Goal: Participate in discussion

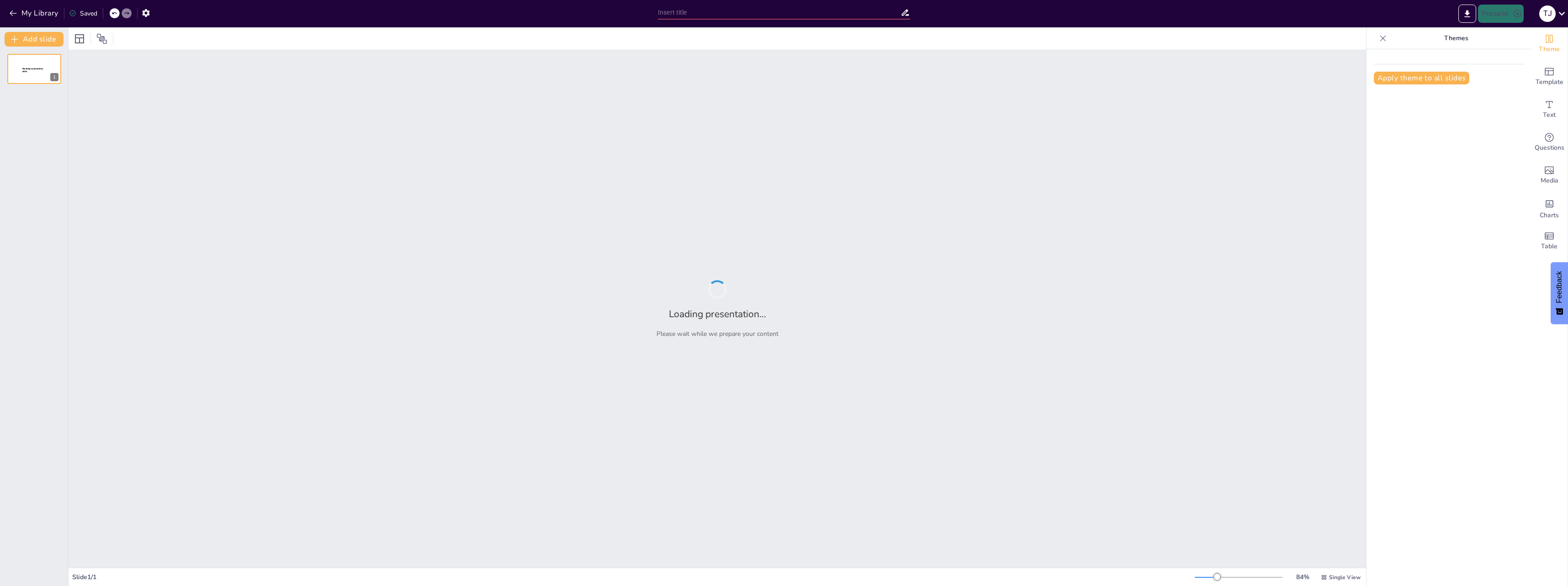
type input "Duurzaam Bouwen: Uitdagingen en Oplossingen"
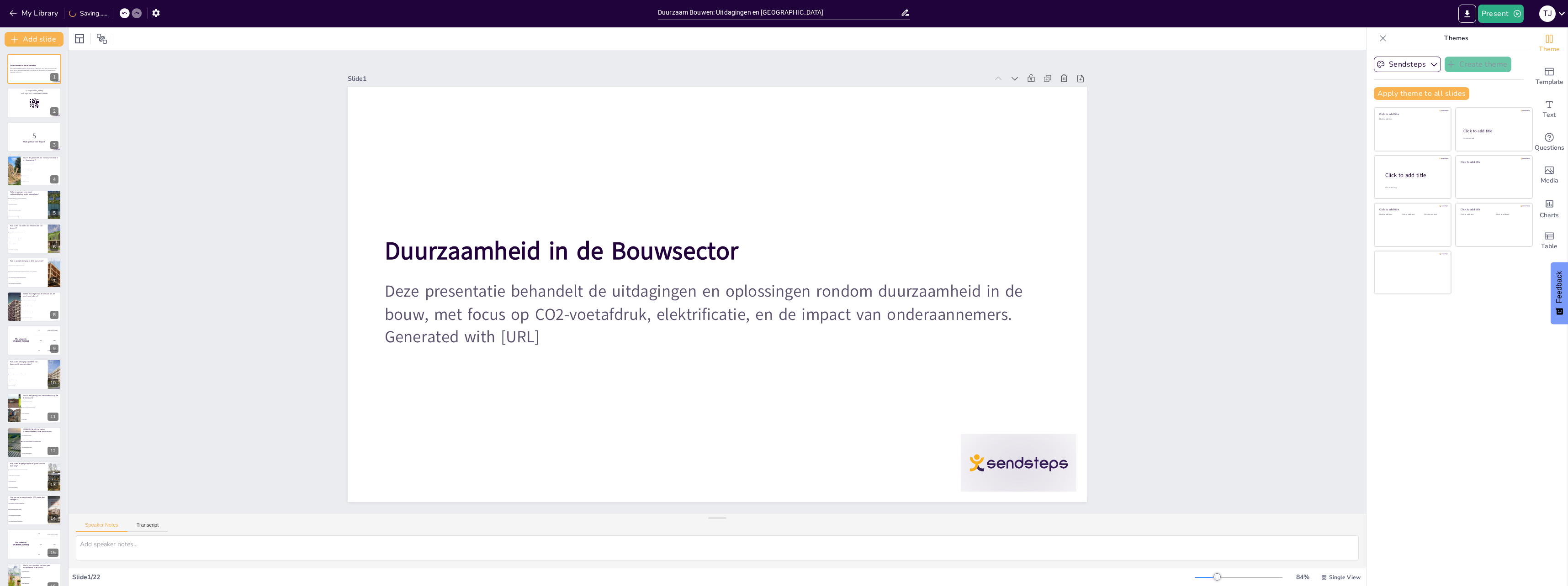
checkbox input "true"
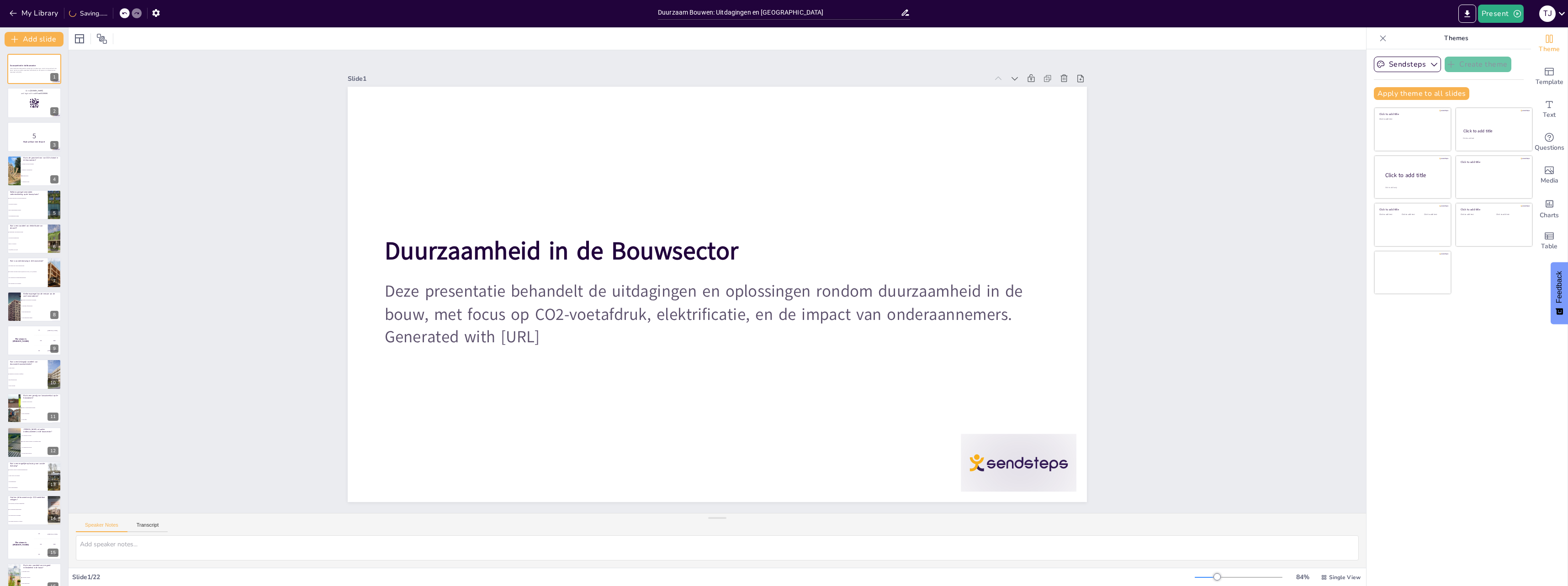
checkbox input "true"
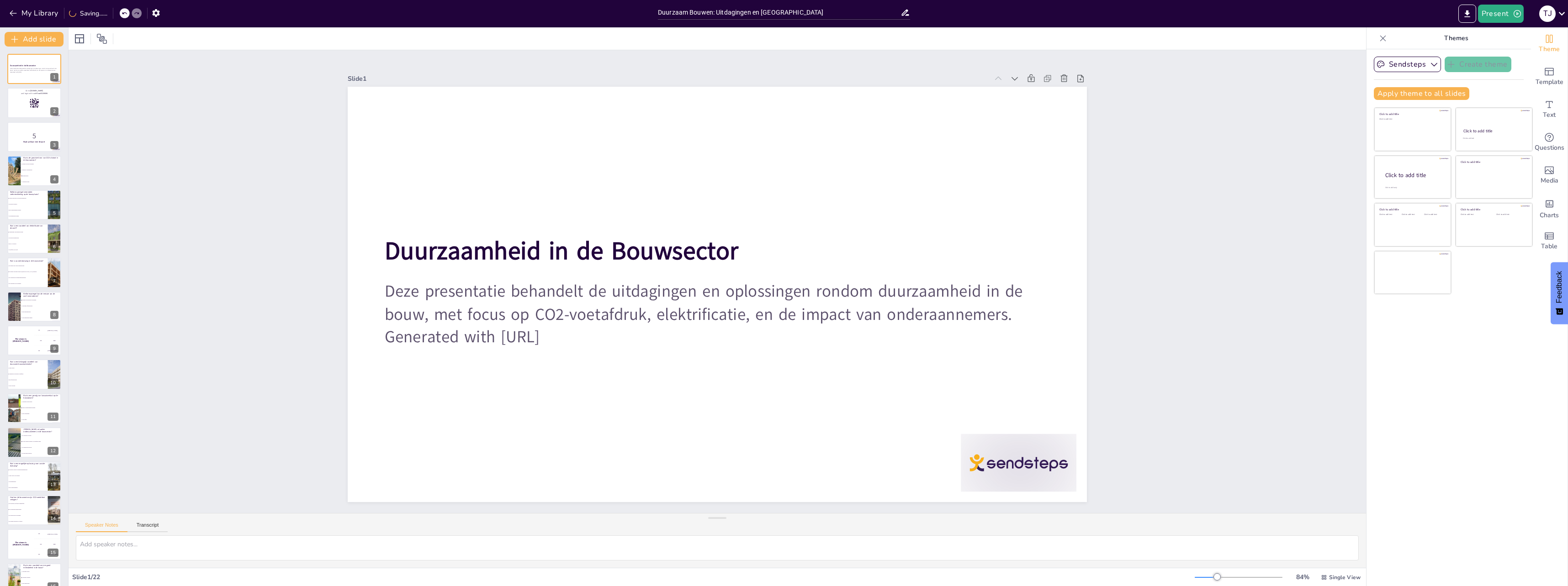
checkbox input "true"
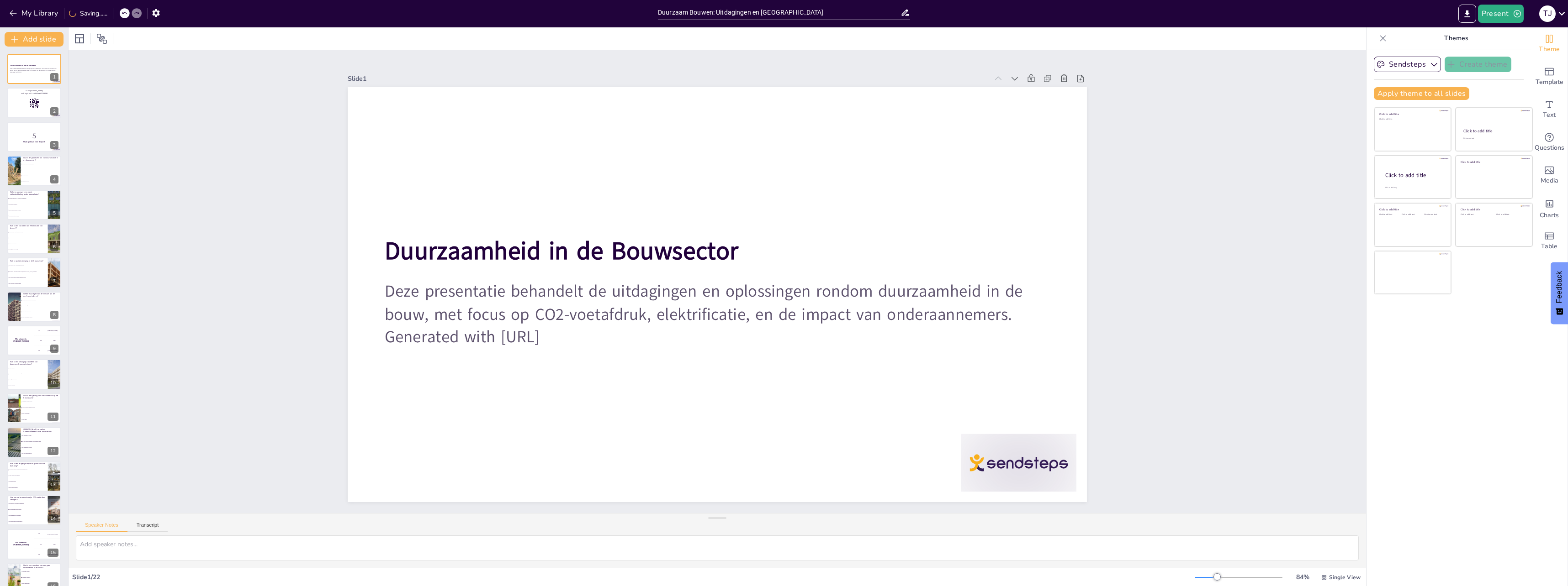
checkbox input "true"
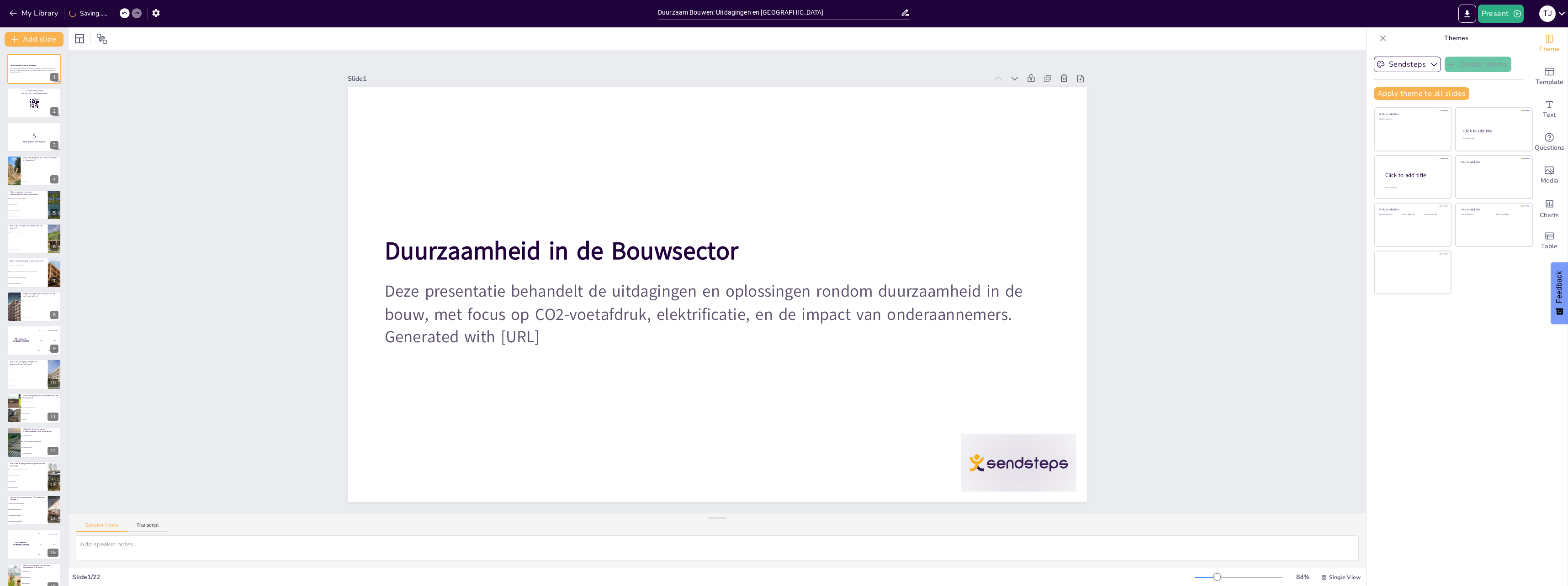
checkbox input "true"
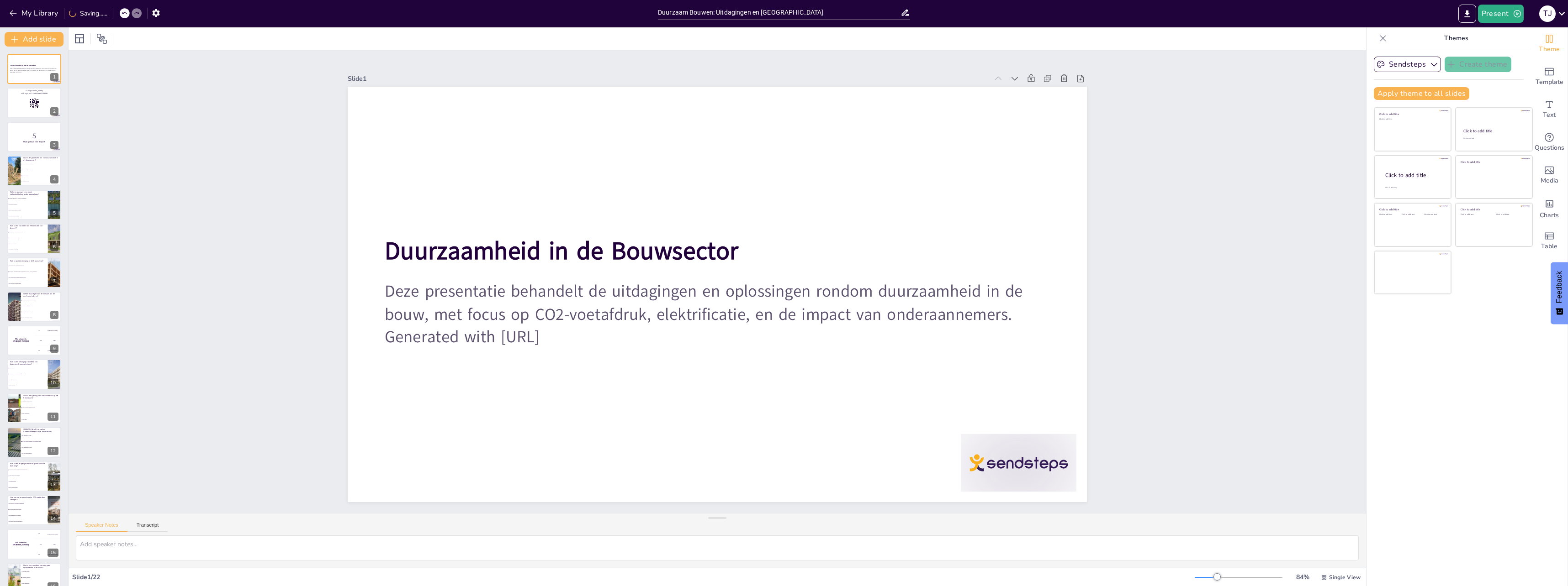
checkbox input "true"
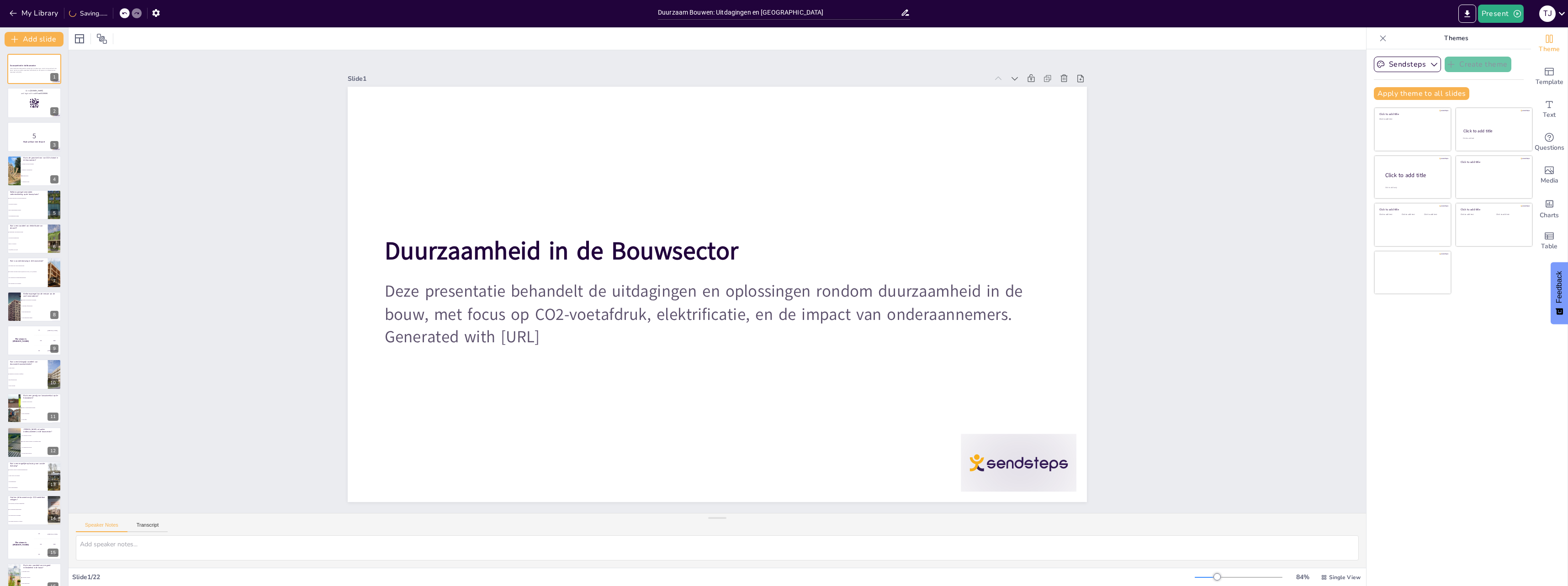
checkbox input "true"
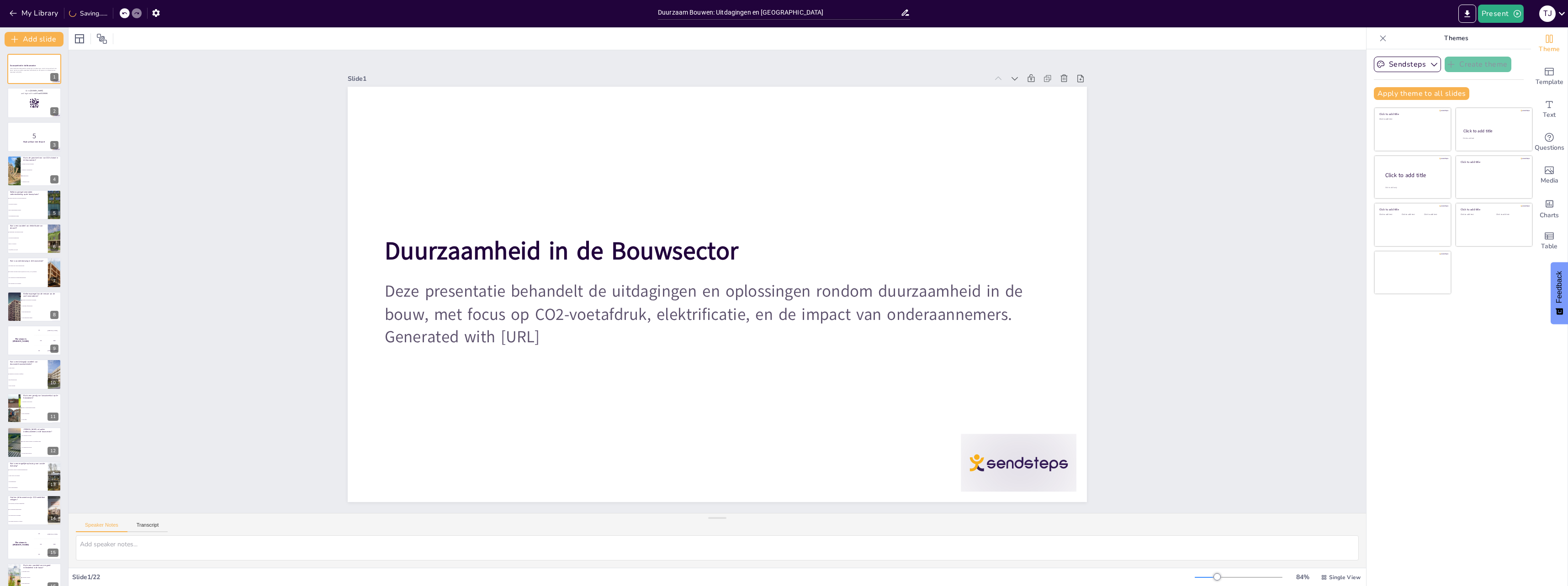
checkbox input "true"
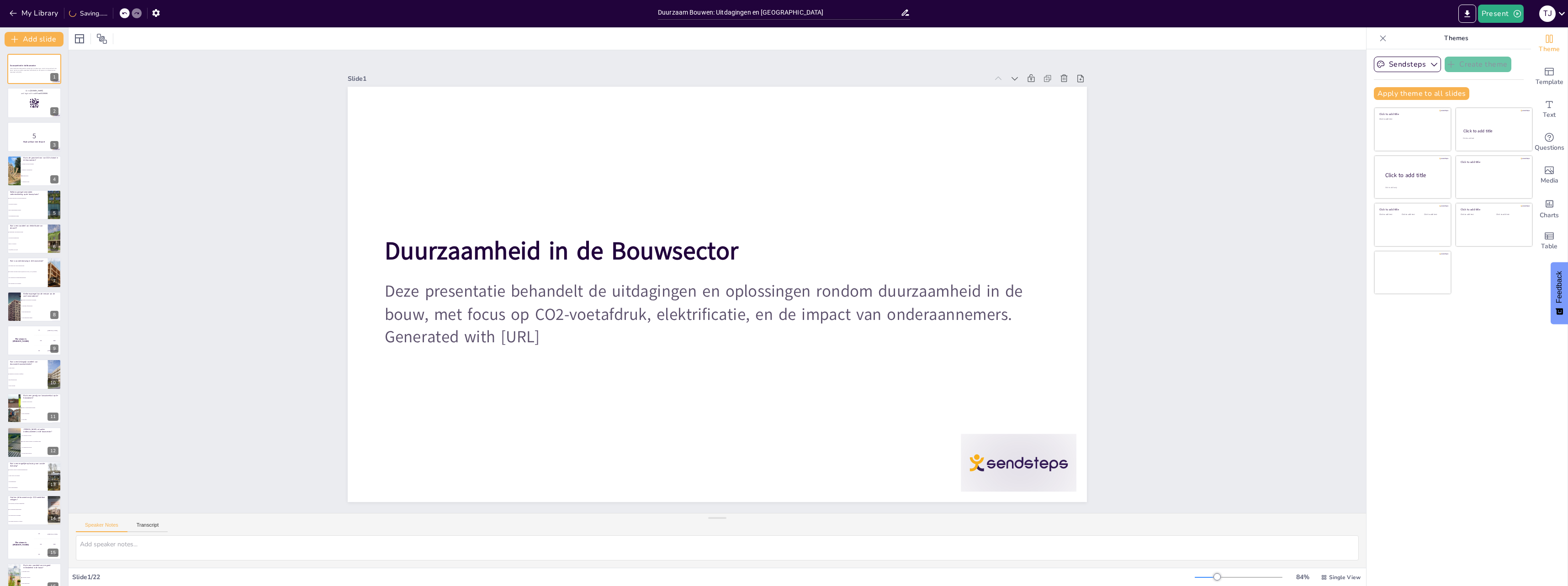
checkbox input "true"
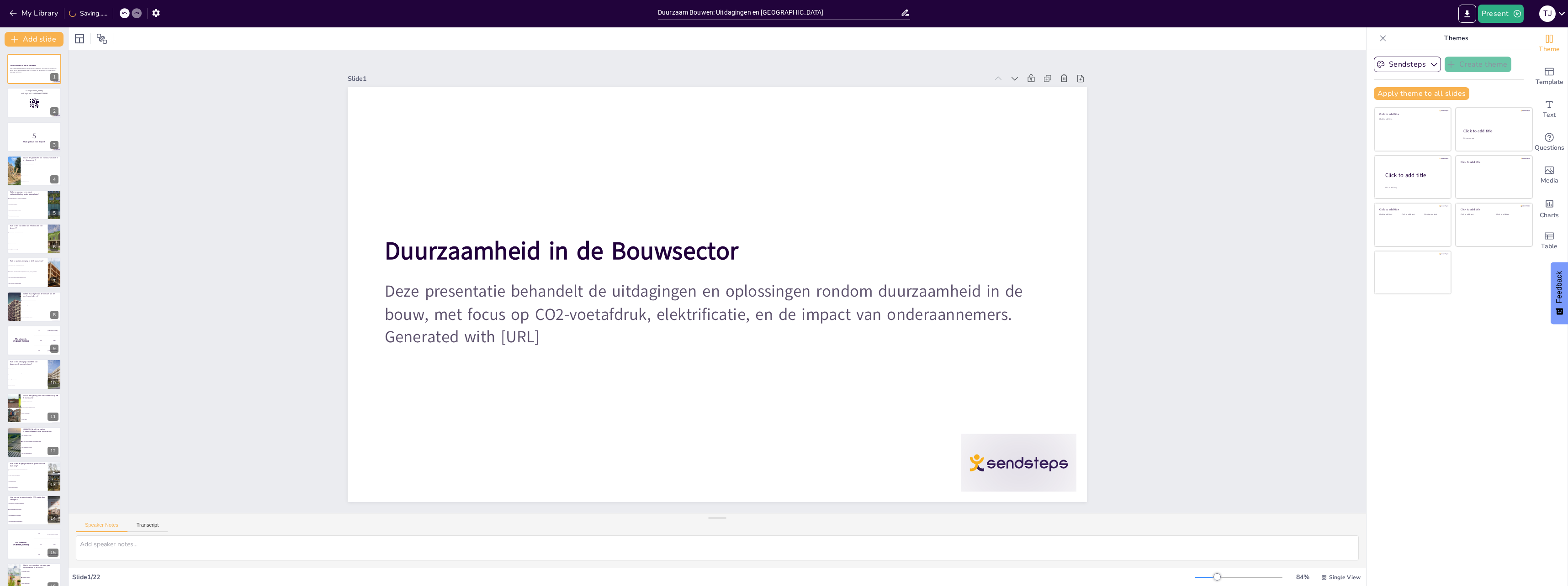
checkbox input "true"
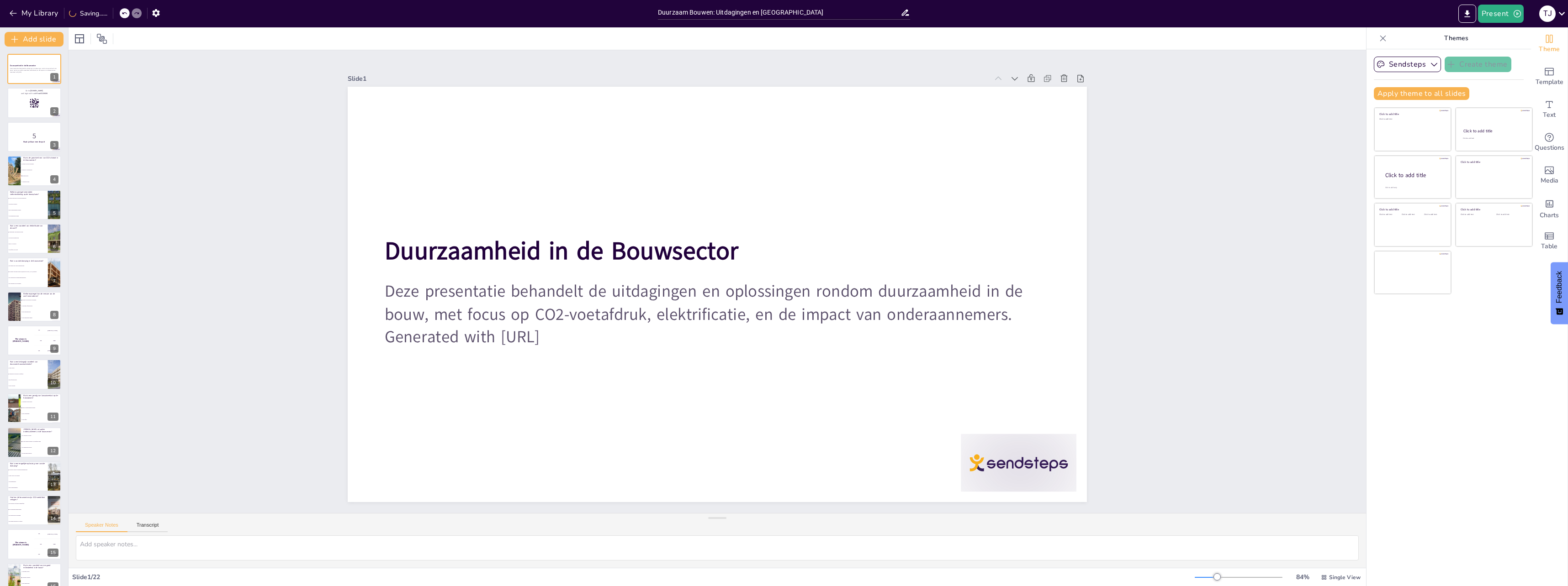
checkbox input "true"
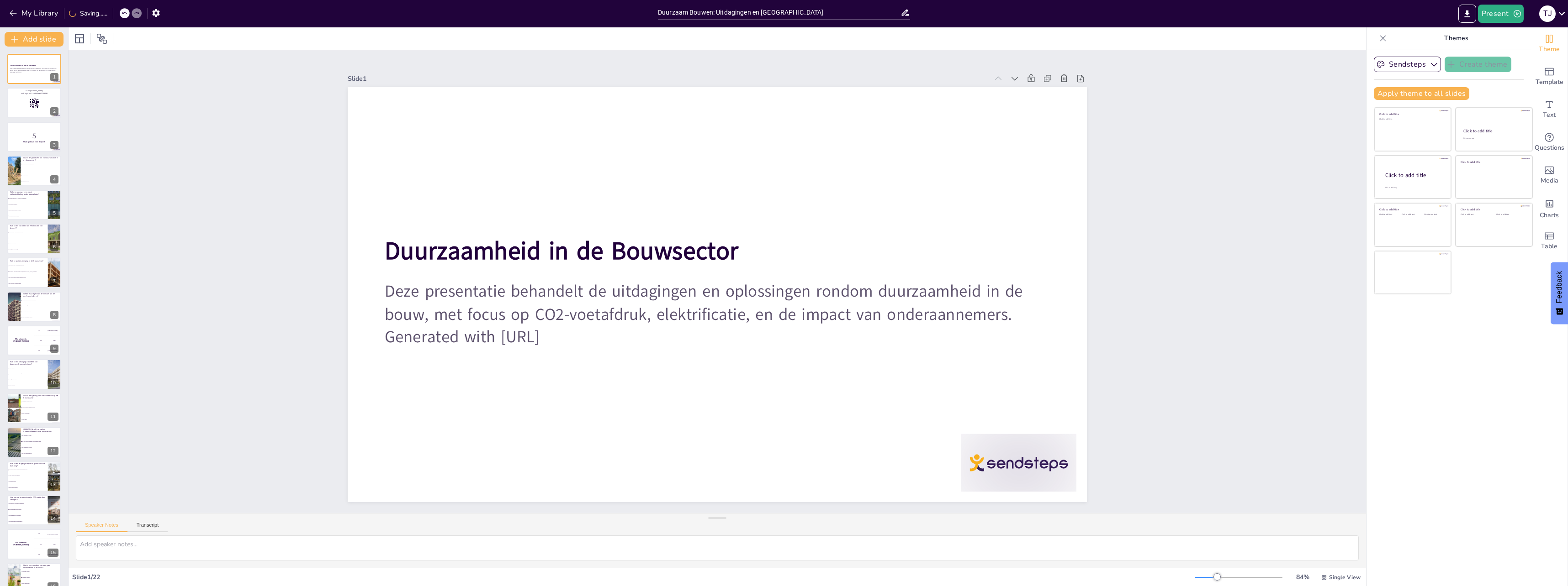
checkbox input "true"
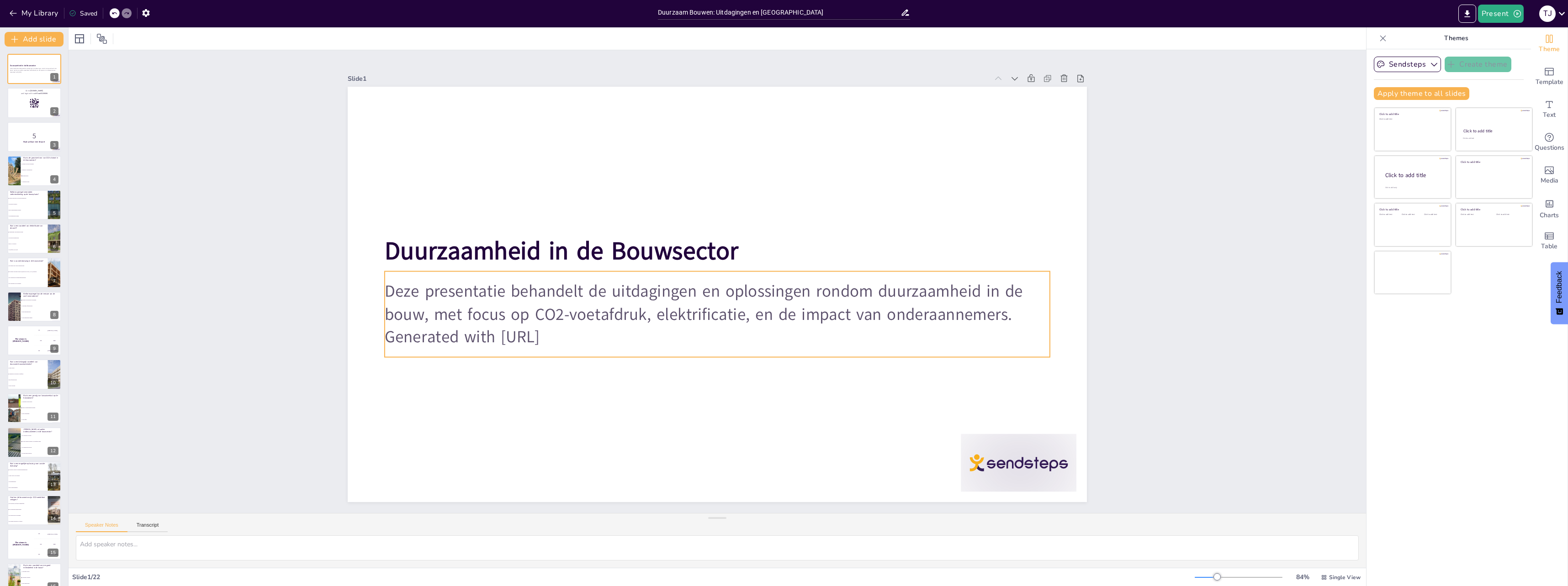
checkbox input "true"
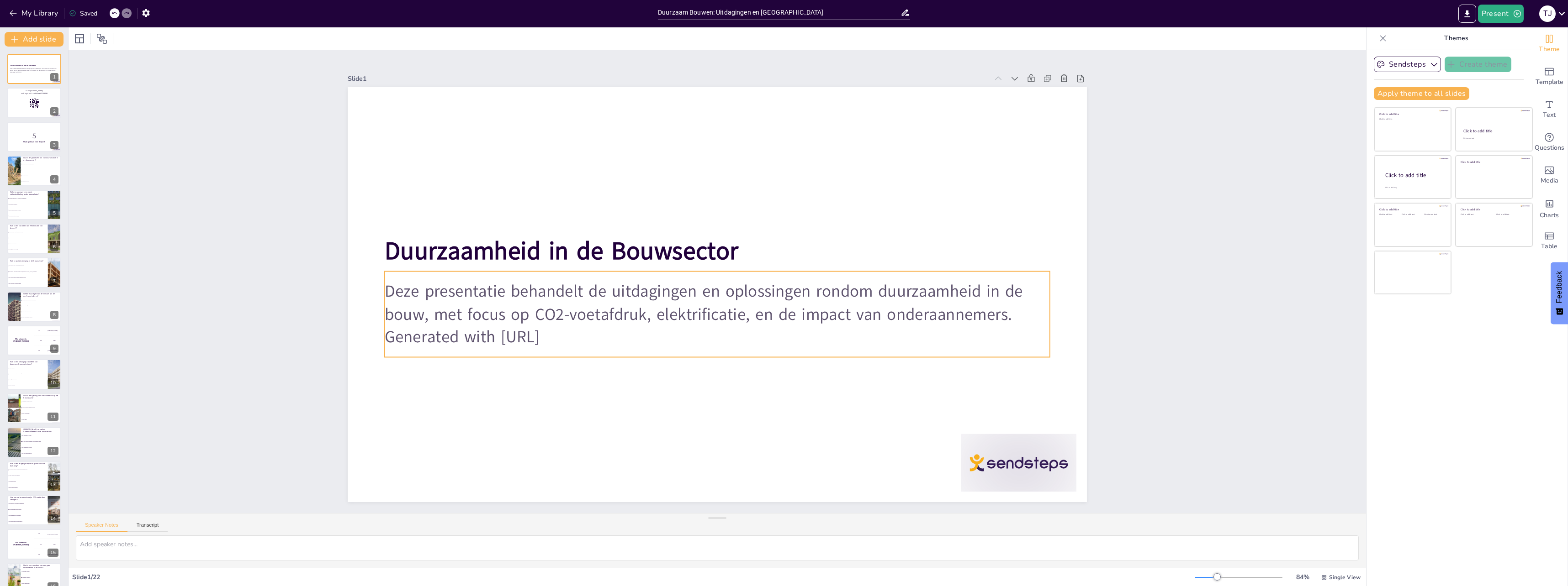
checkbox input "true"
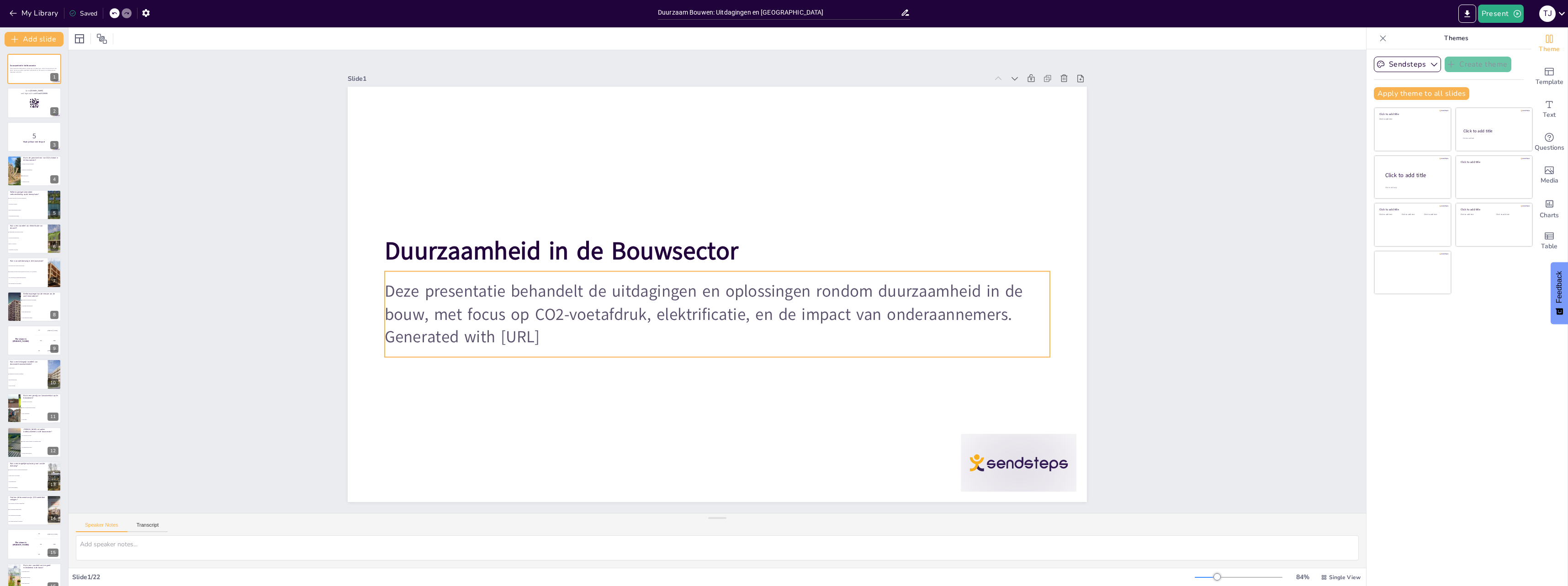
checkbox input "true"
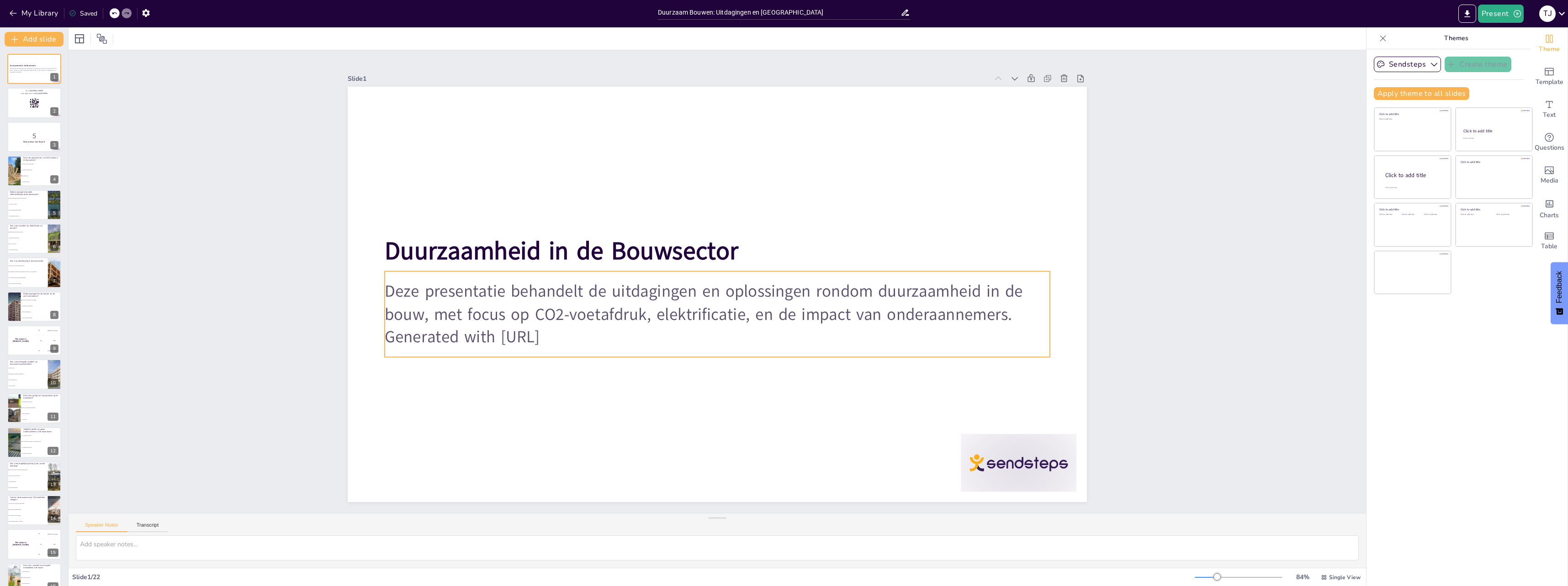
checkbox input "true"
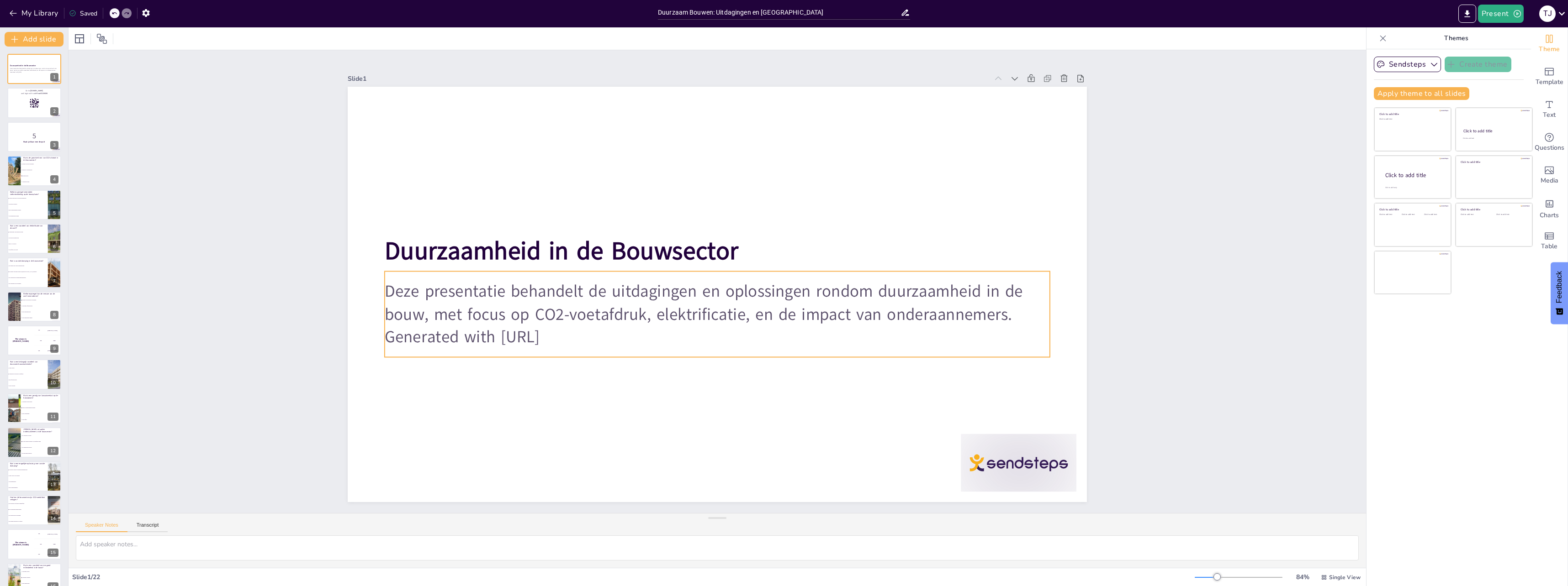
checkbox input "true"
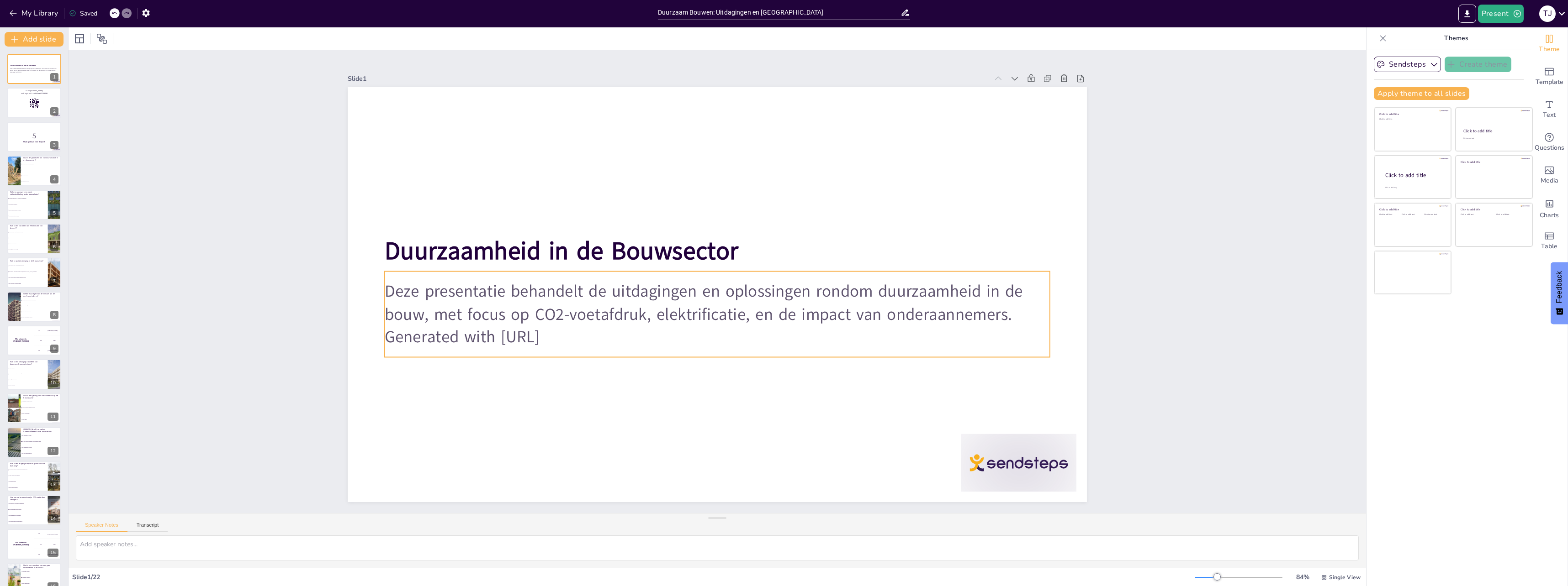
checkbox input "true"
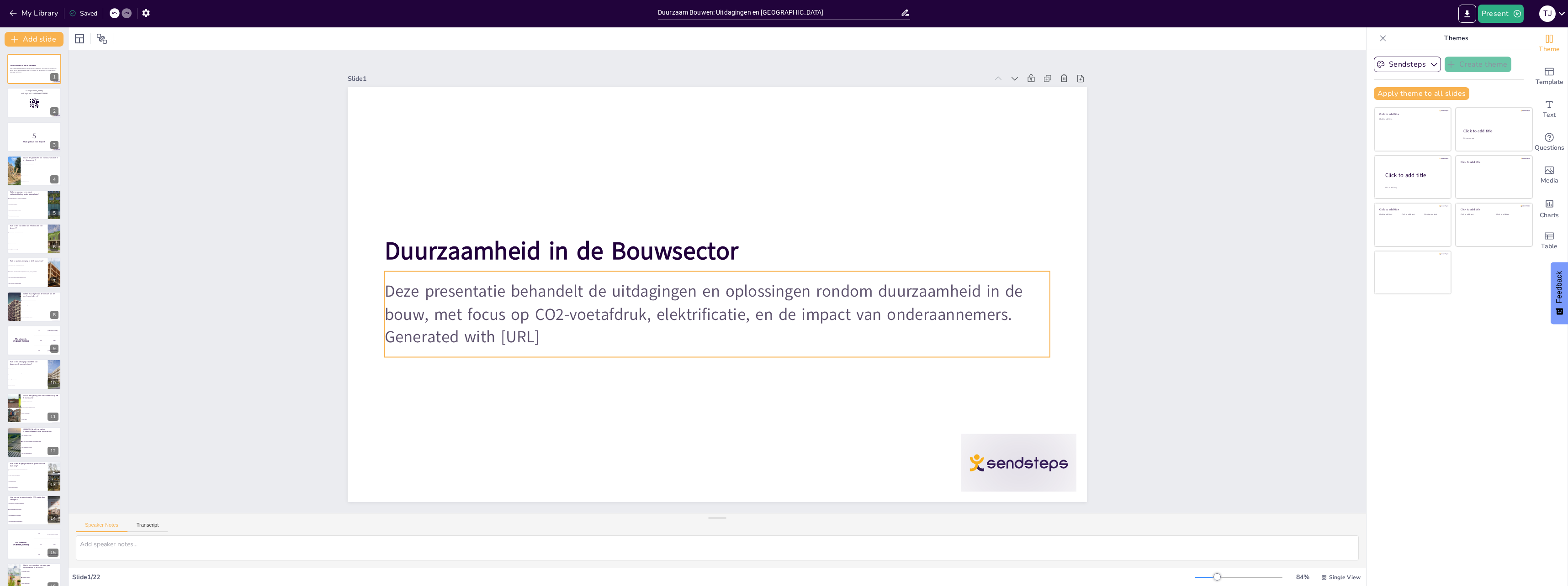
checkbox input "true"
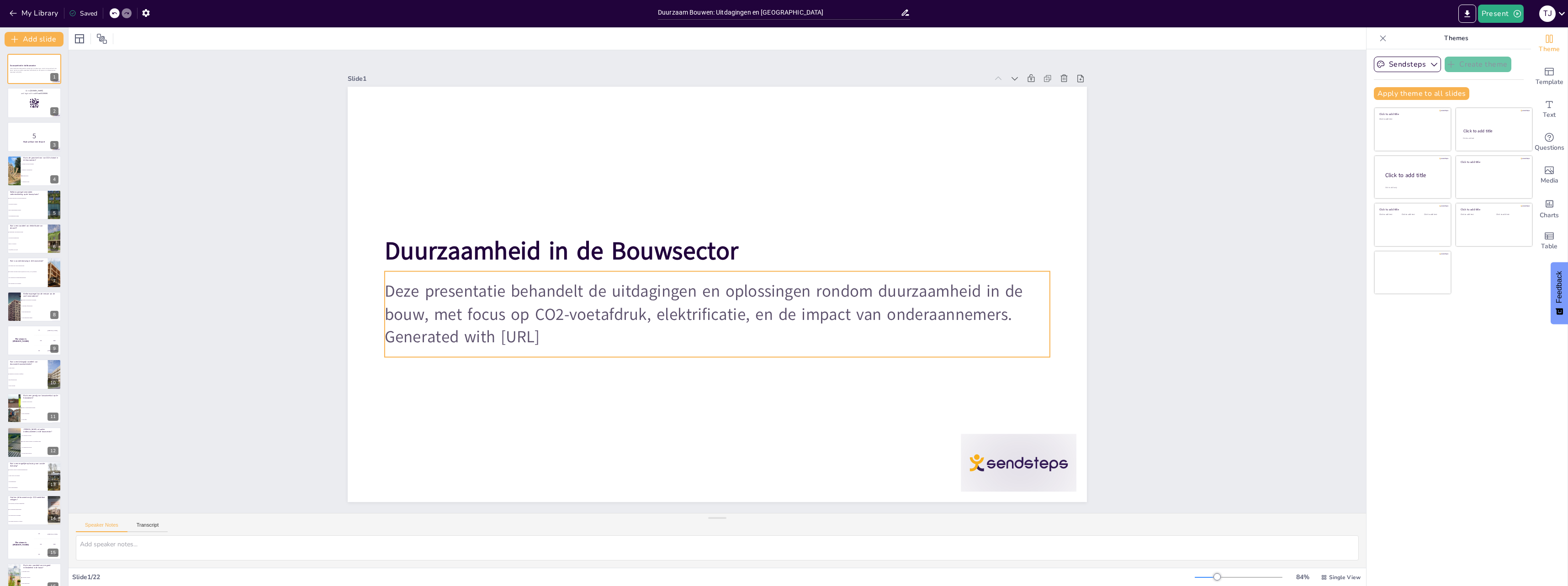
checkbox input "true"
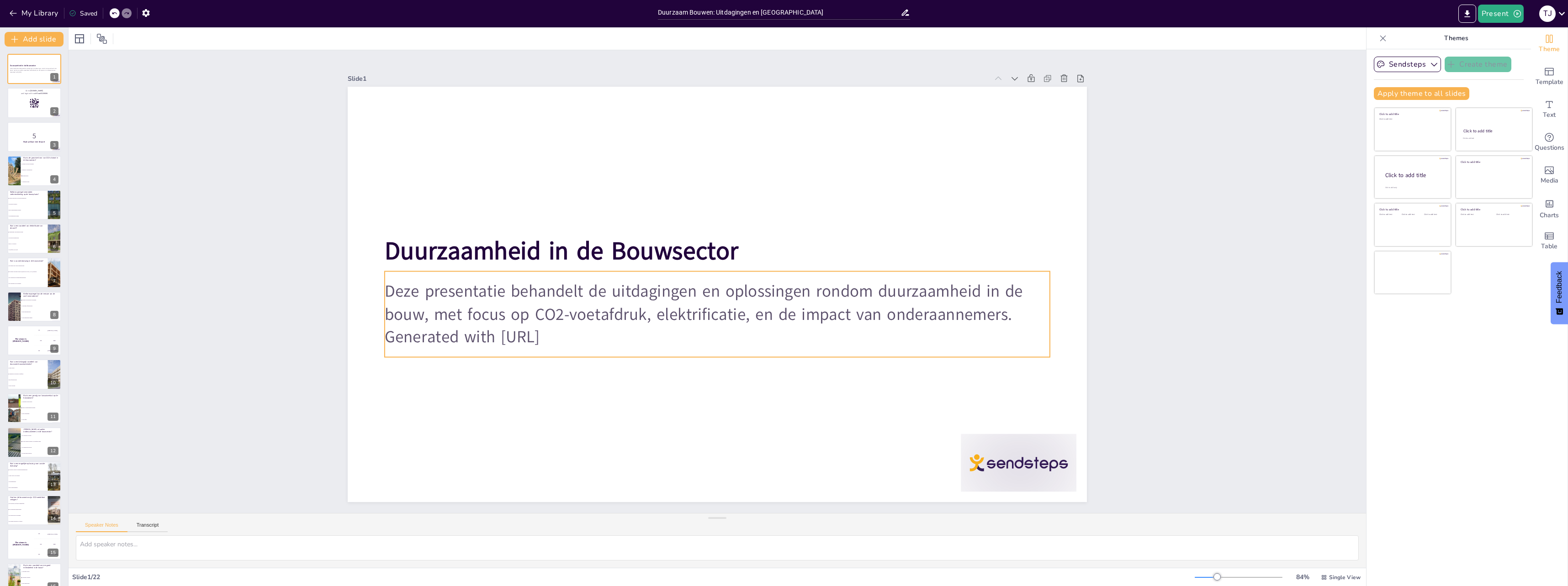
checkbox input "true"
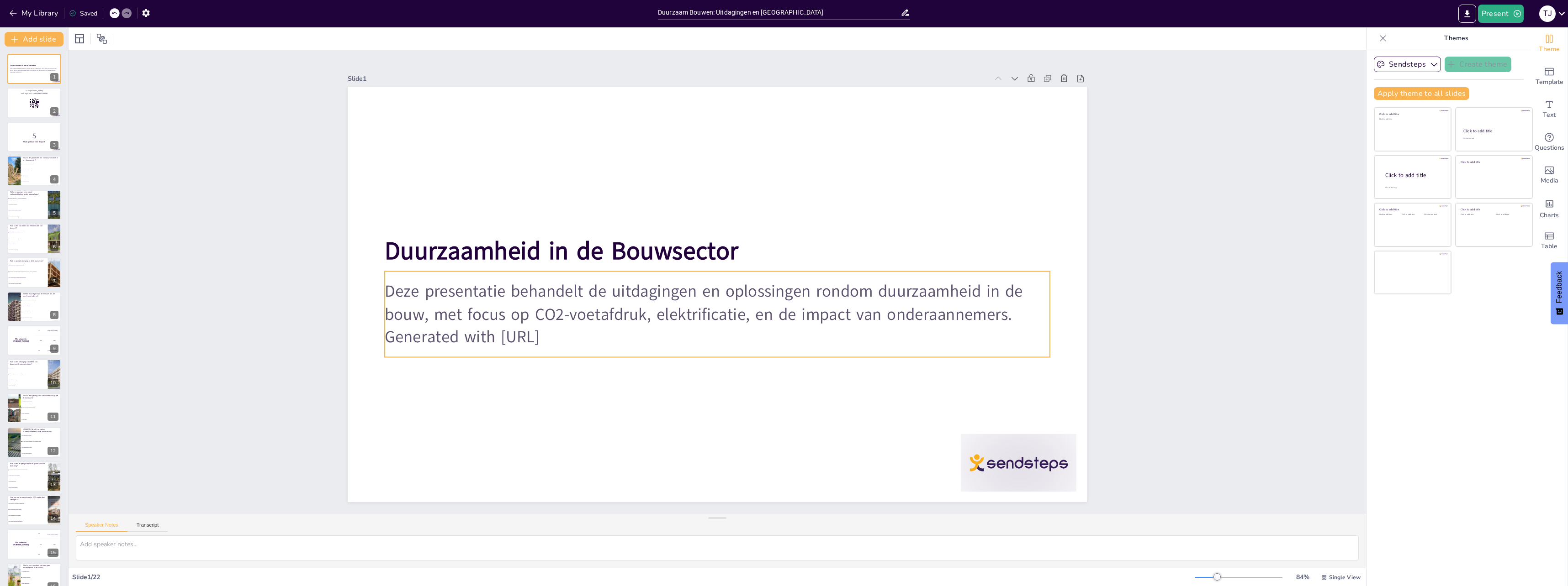
checkbox input "true"
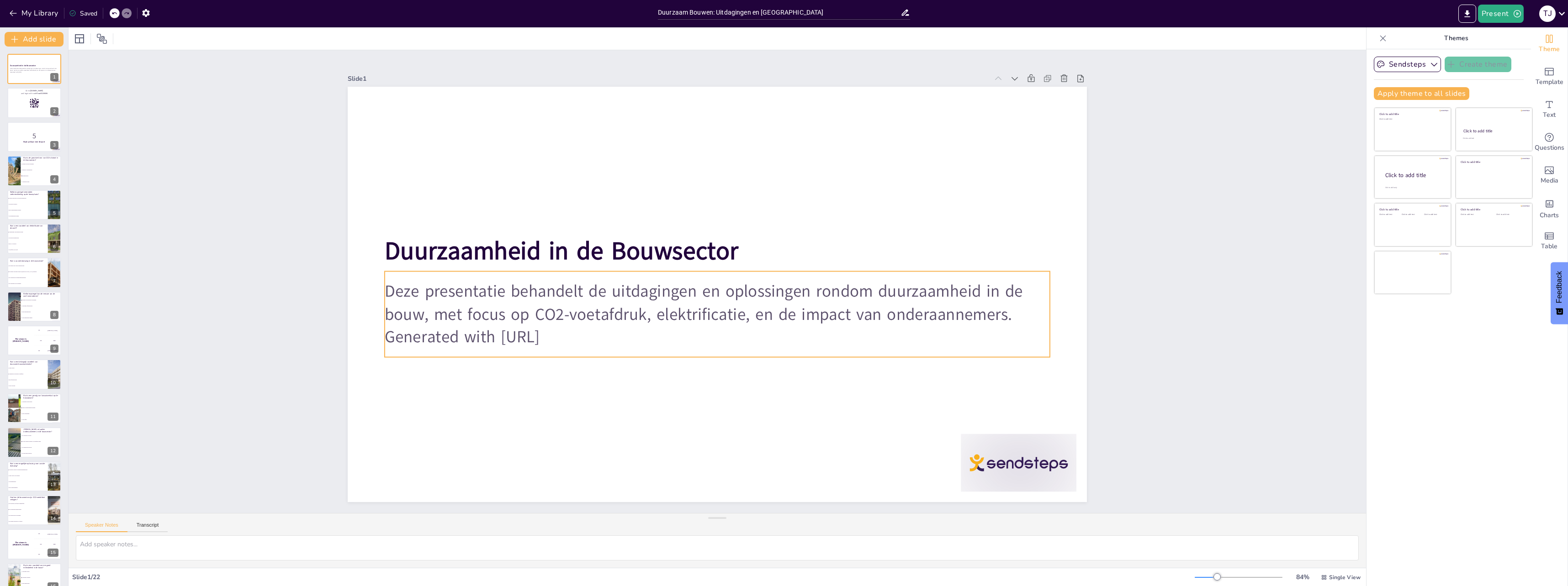
checkbox input "true"
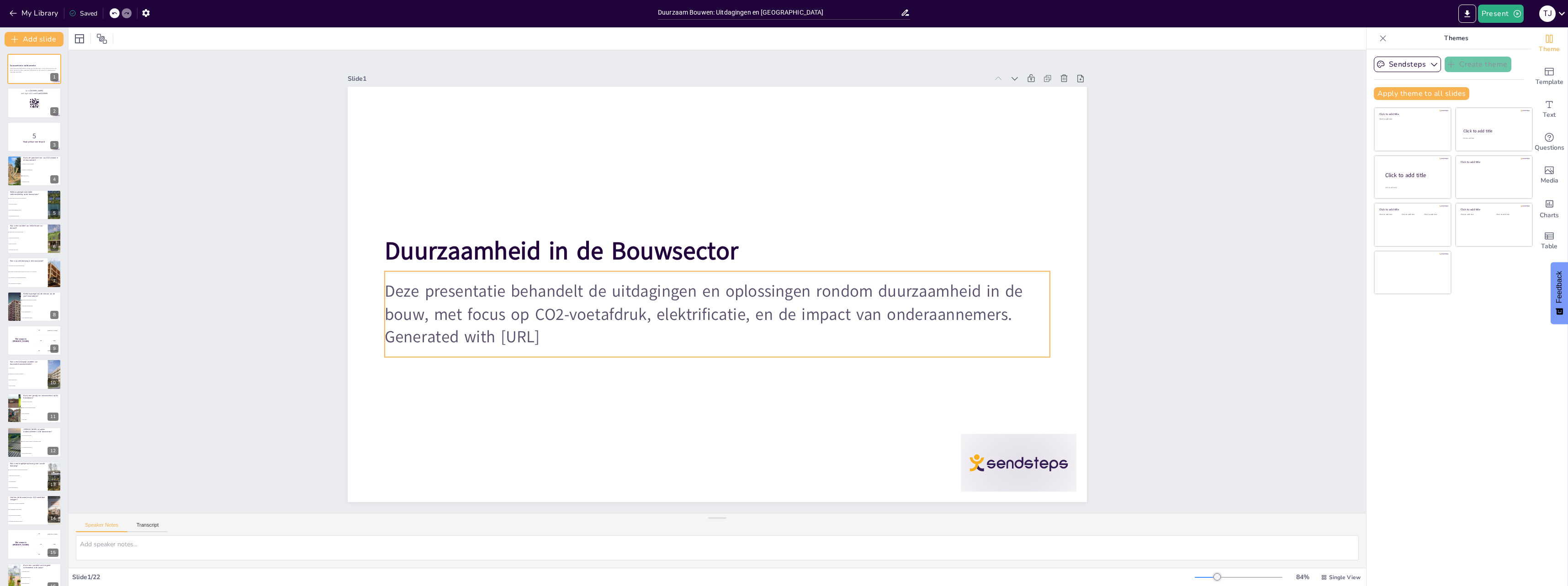
checkbox input "true"
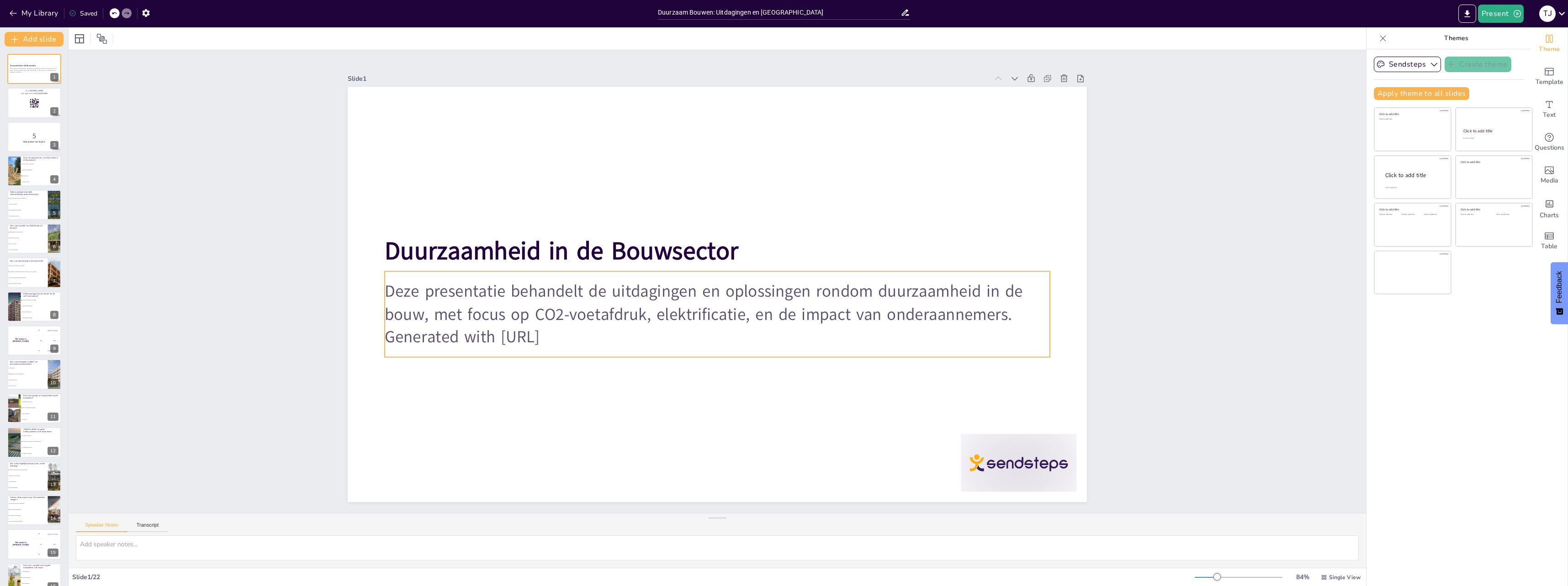
checkbox input "true"
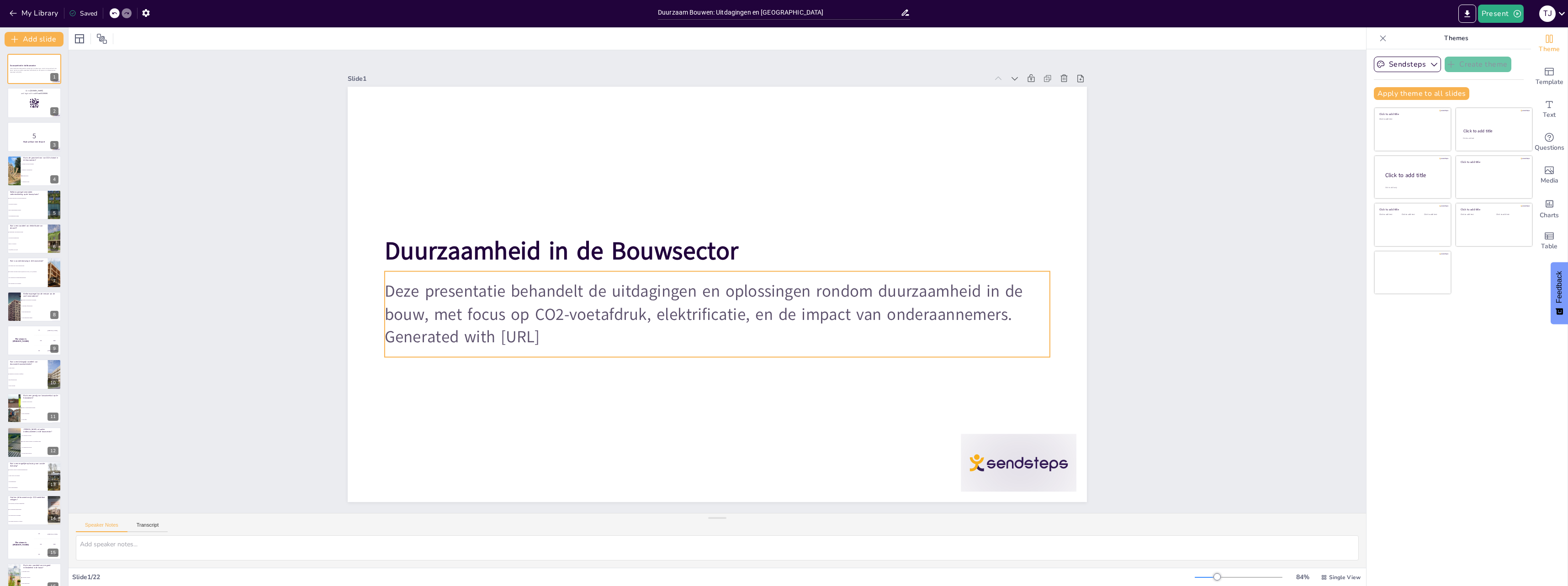
checkbox input "true"
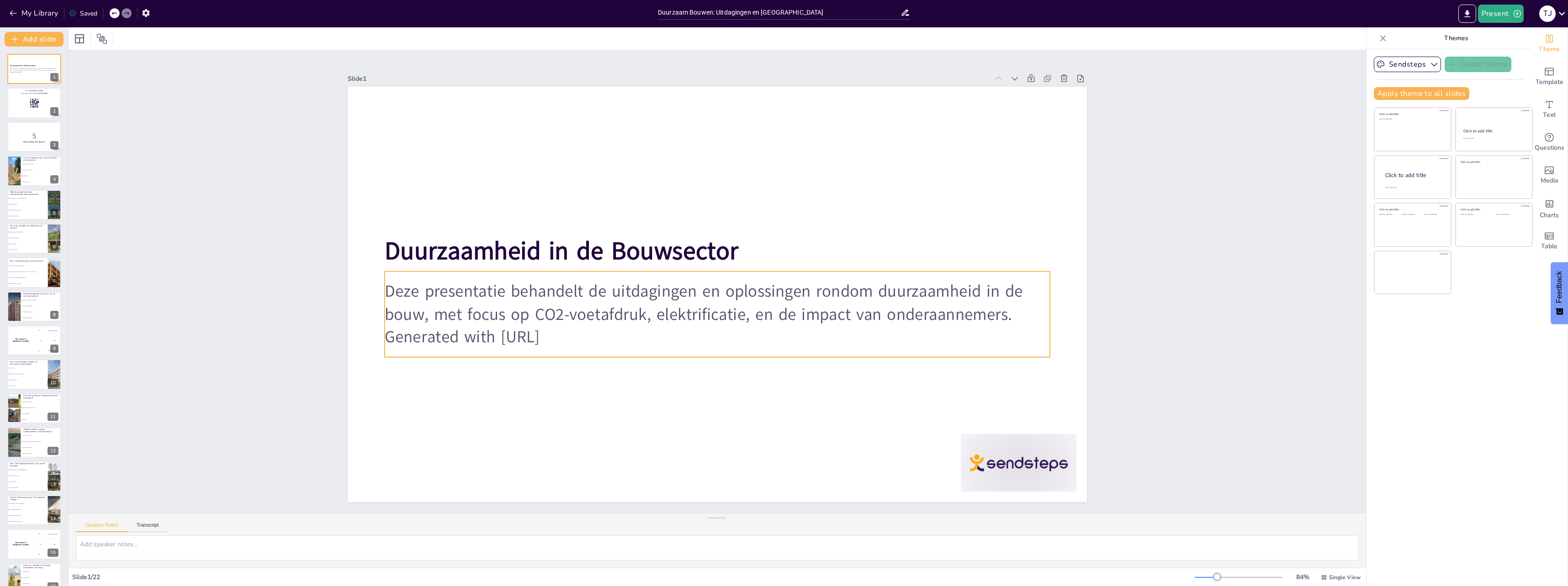
checkbox input "true"
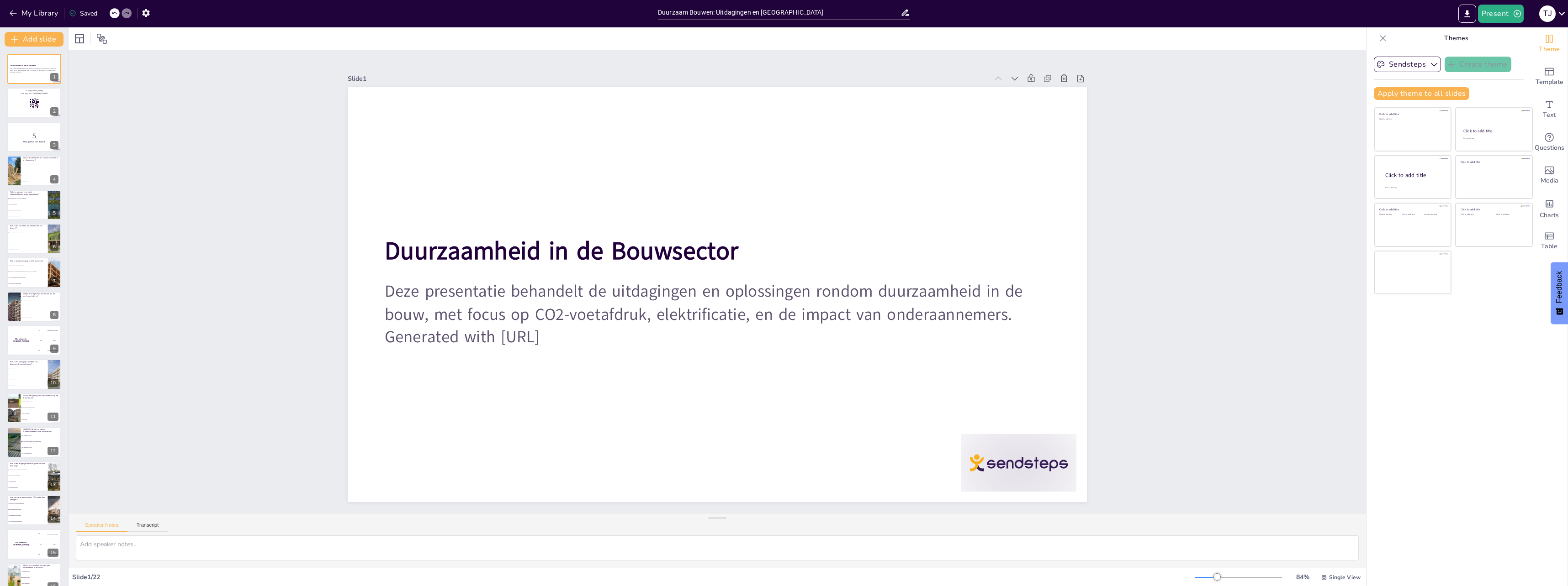
checkbox input "true"
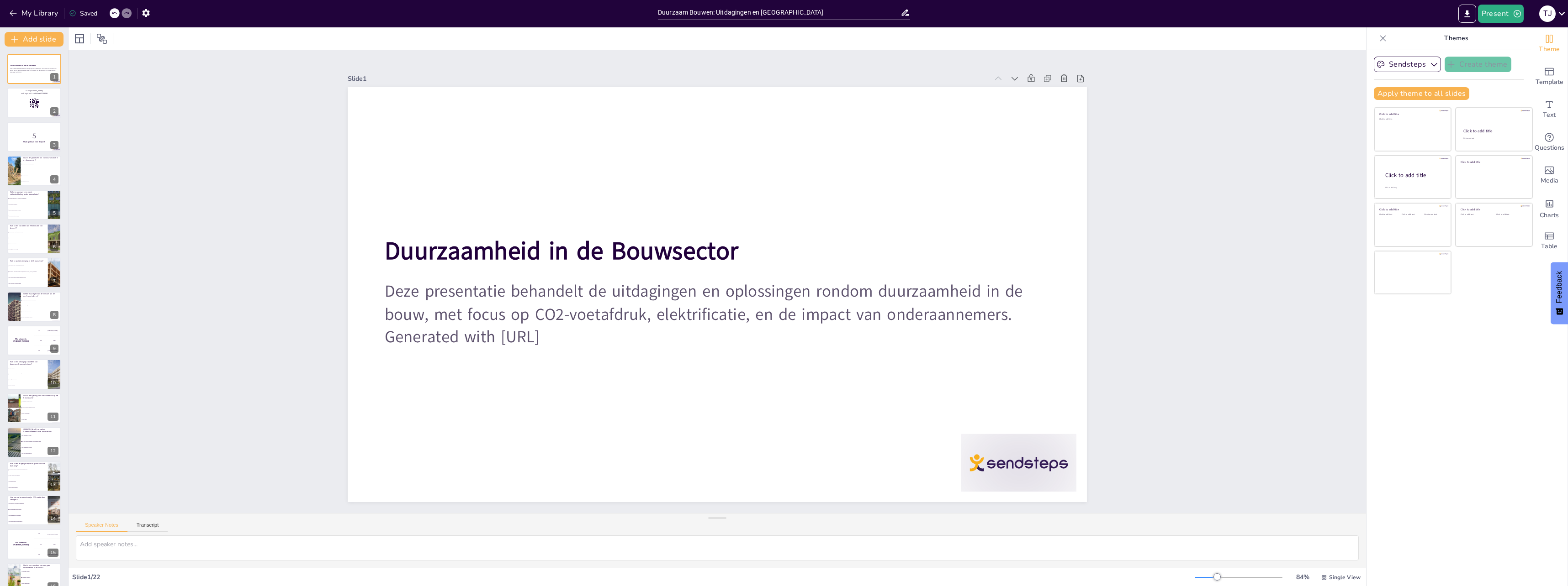
checkbox input "true"
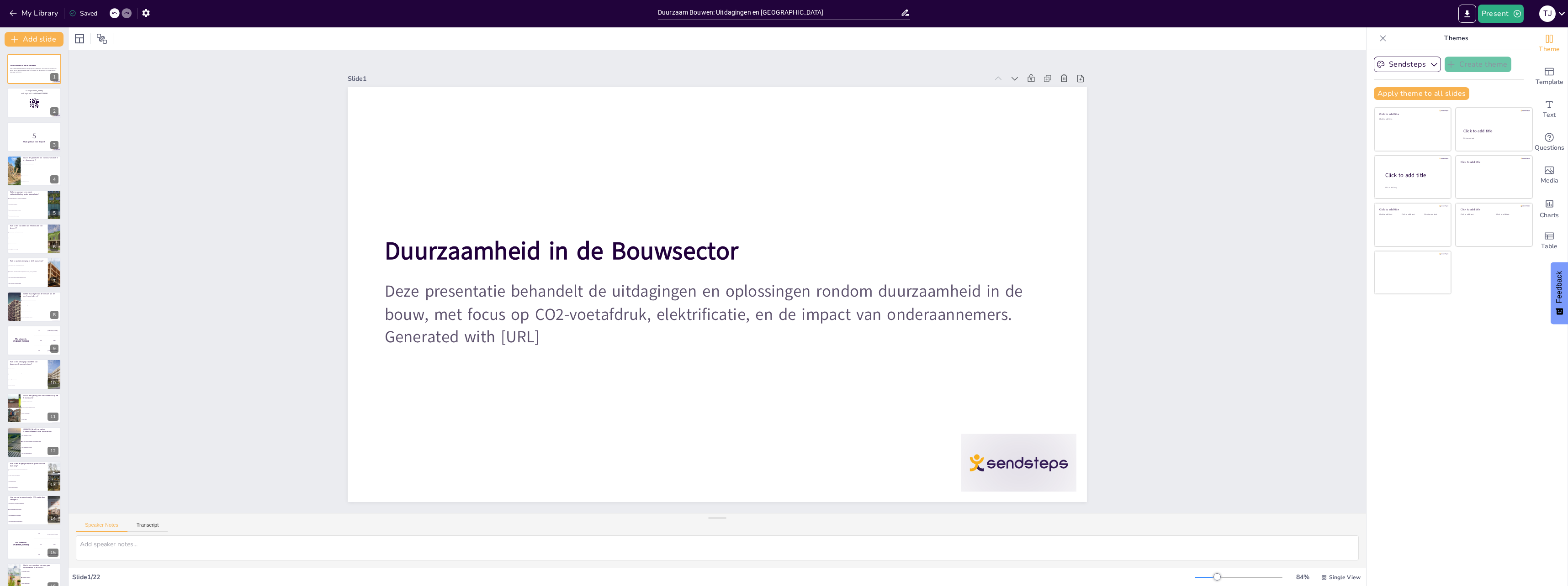
checkbox input "true"
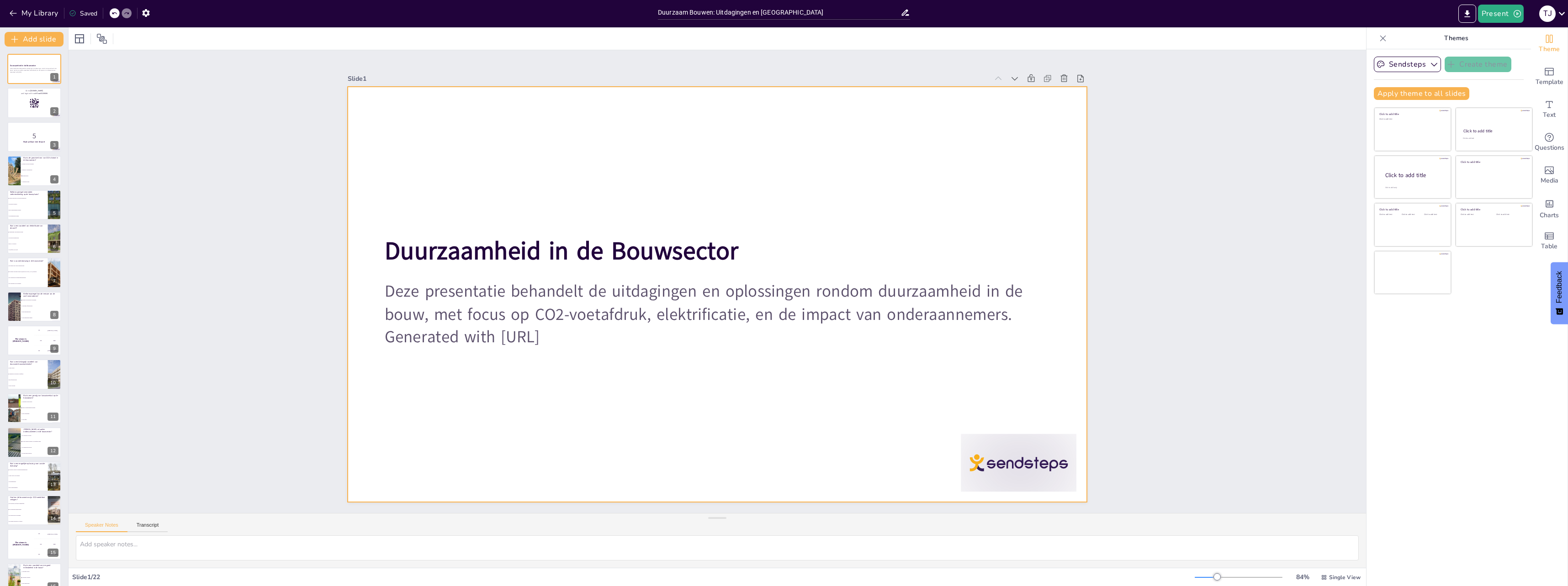
checkbox input "true"
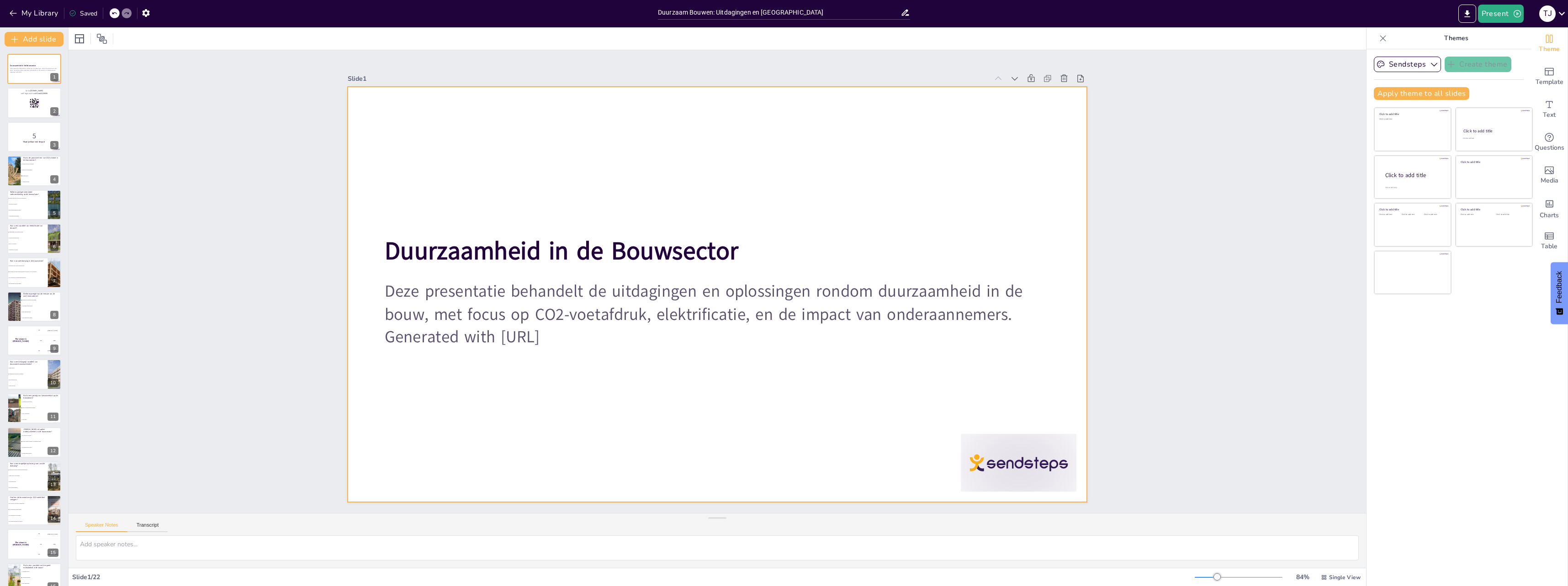
checkbox input "true"
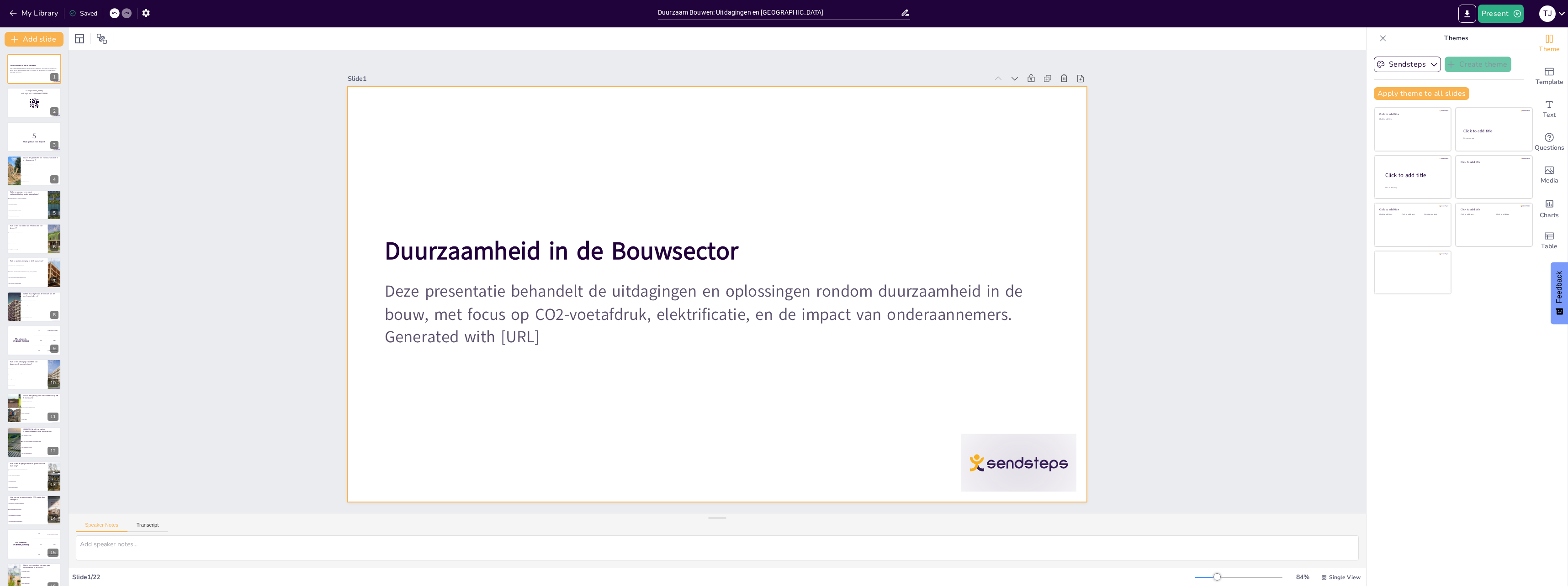
checkbox input "true"
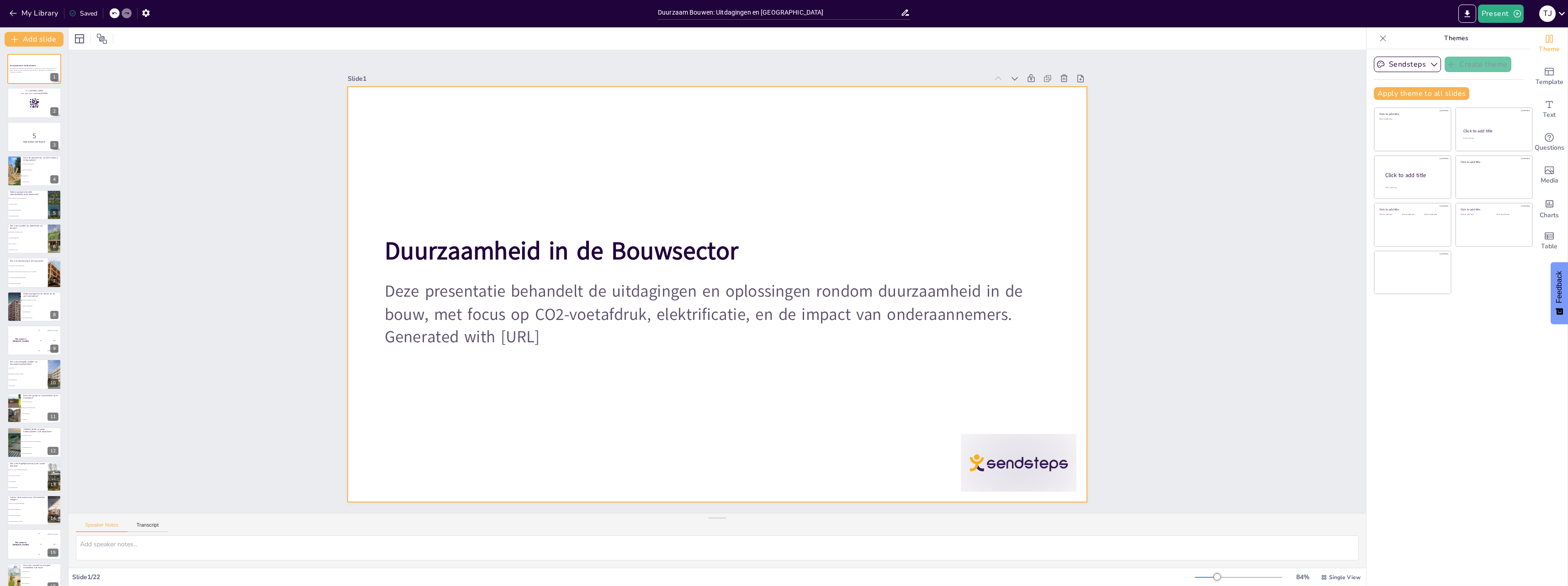
checkbox input "true"
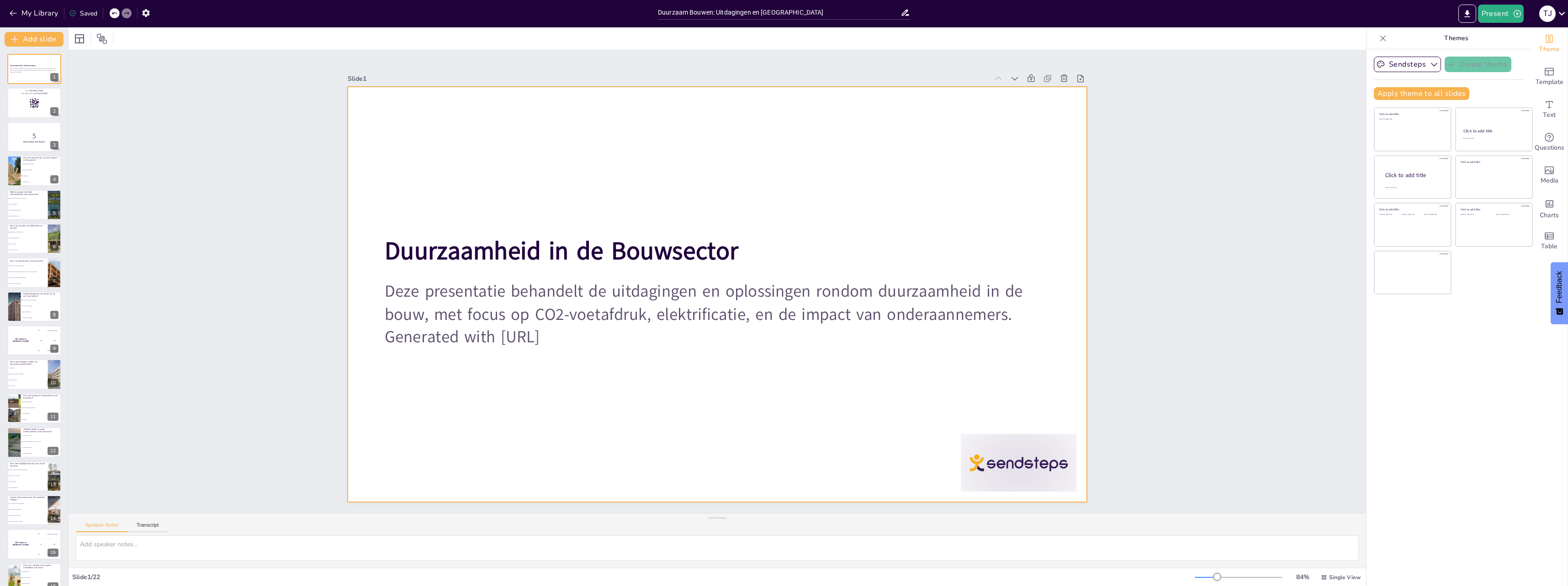
checkbox input "true"
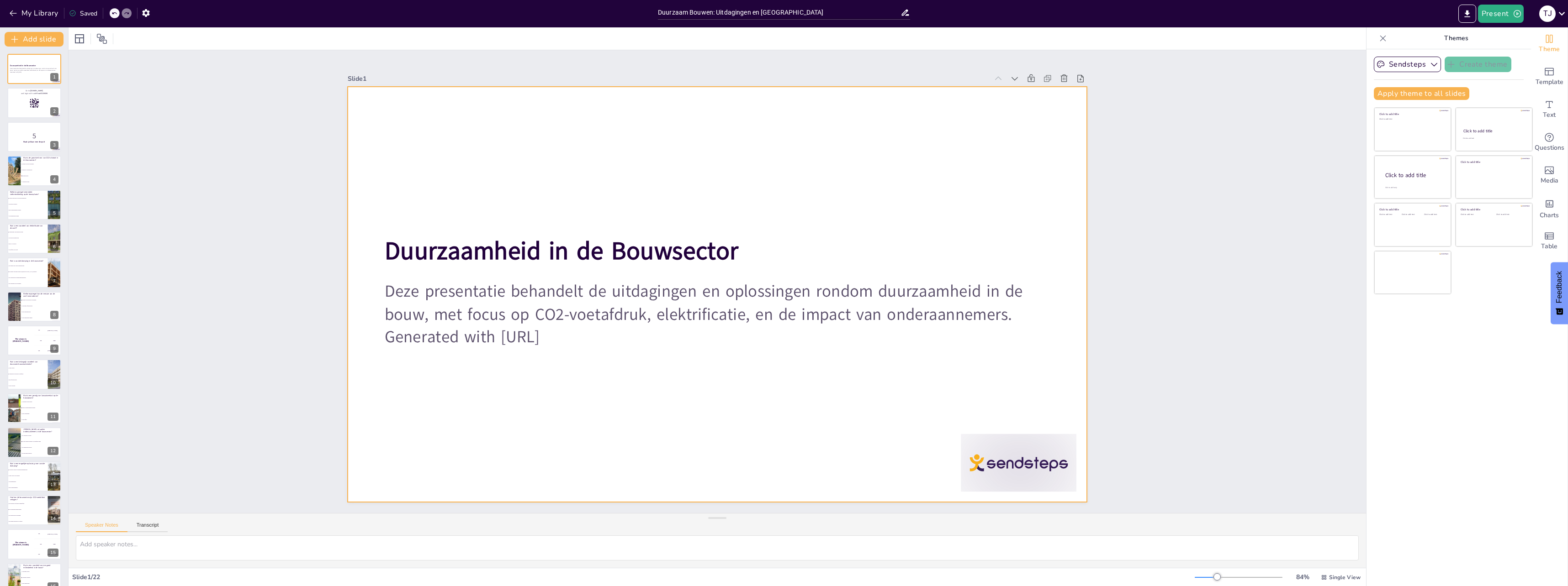
checkbox input "true"
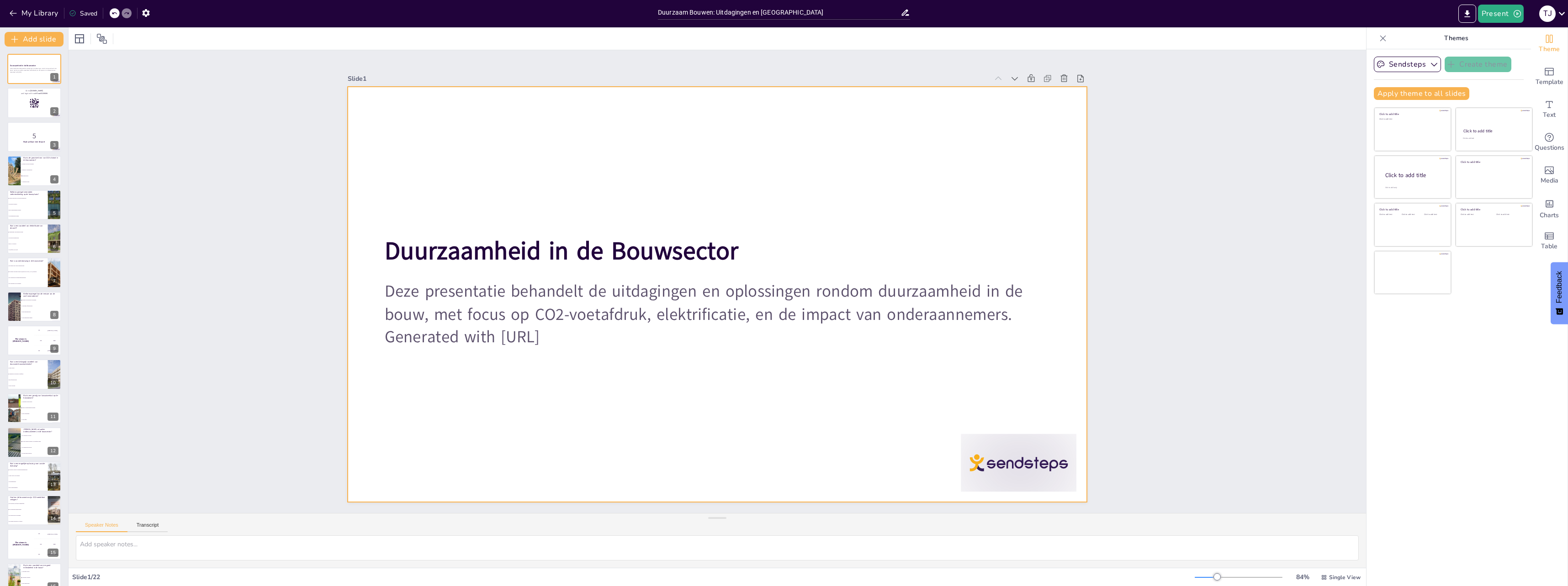
checkbox input "true"
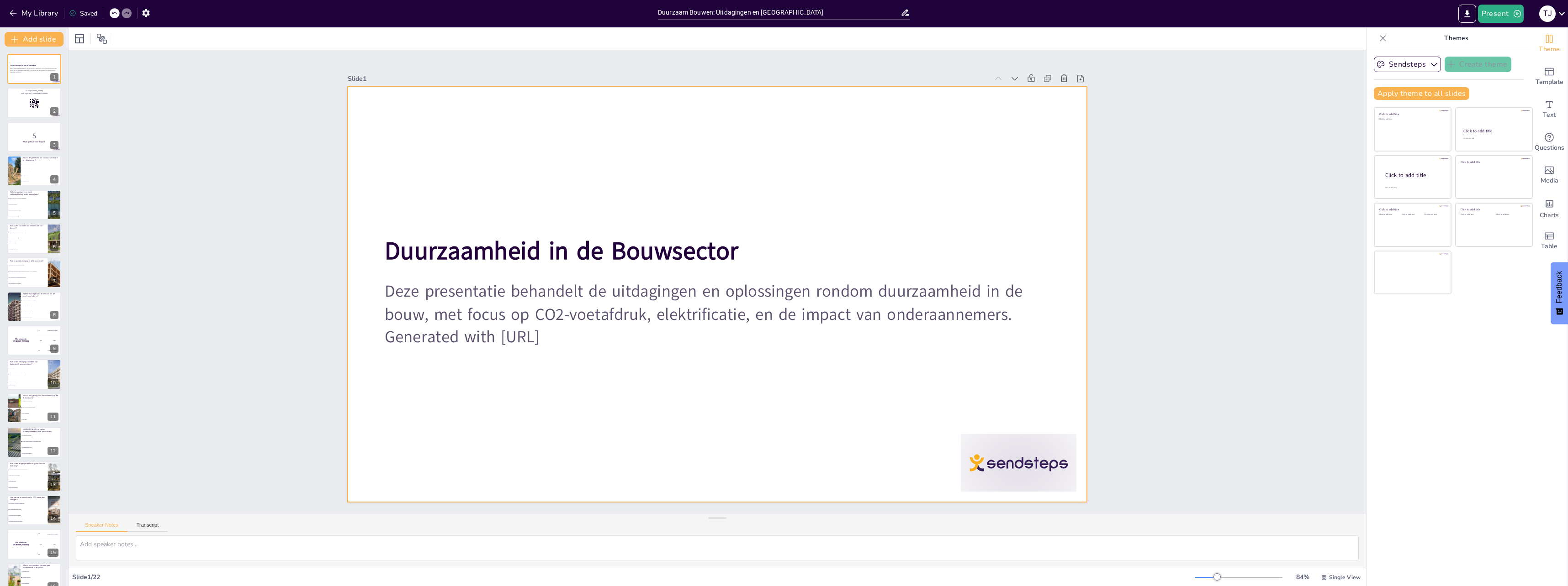
checkbox input "true"
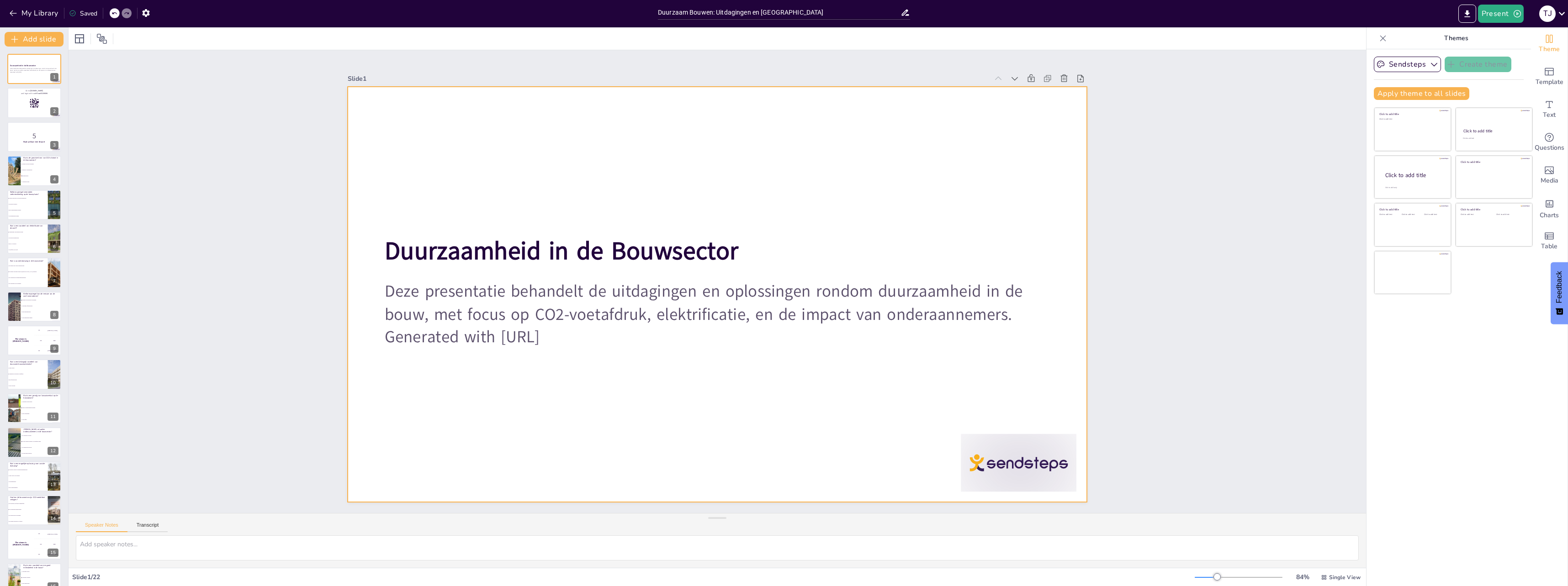
checkbox input "true"
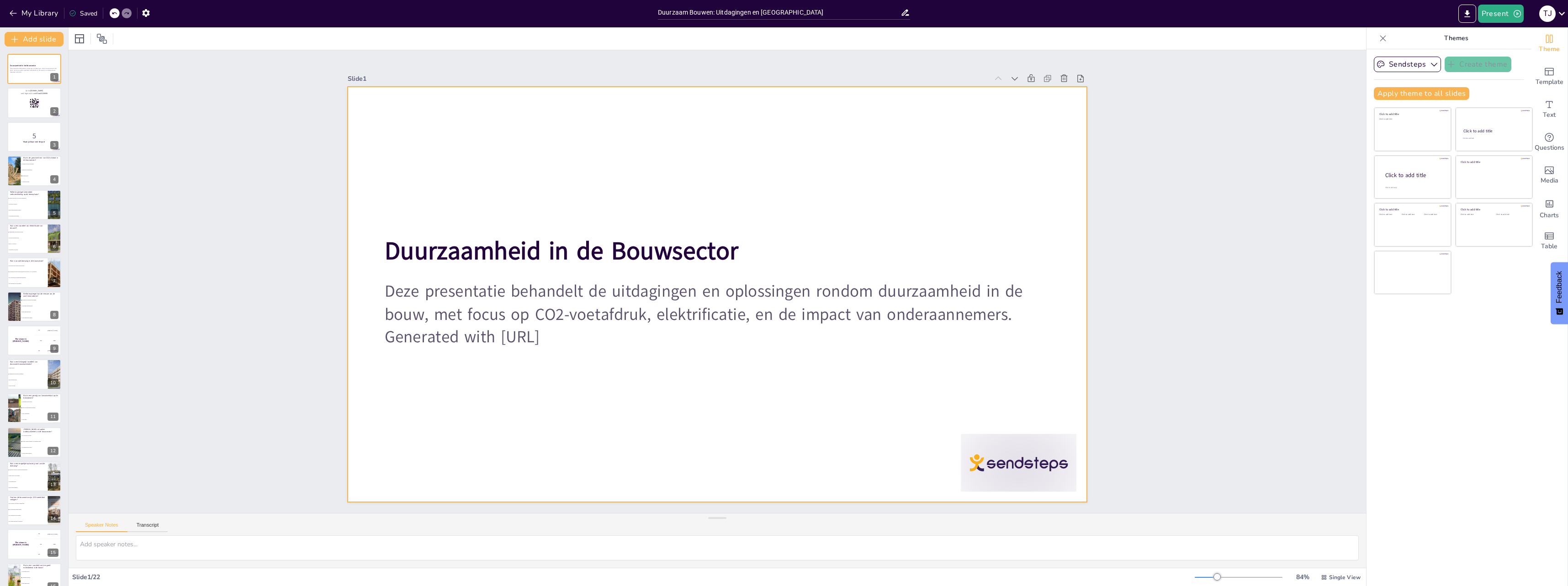
checkbox input "true"
click at [301, 228] on div "Slide 1 Duurzaamheid in de Bouwsector Deze presentatie behandelt de uitdagingen…" at bounding box center [716, 282] width 1339 height 596
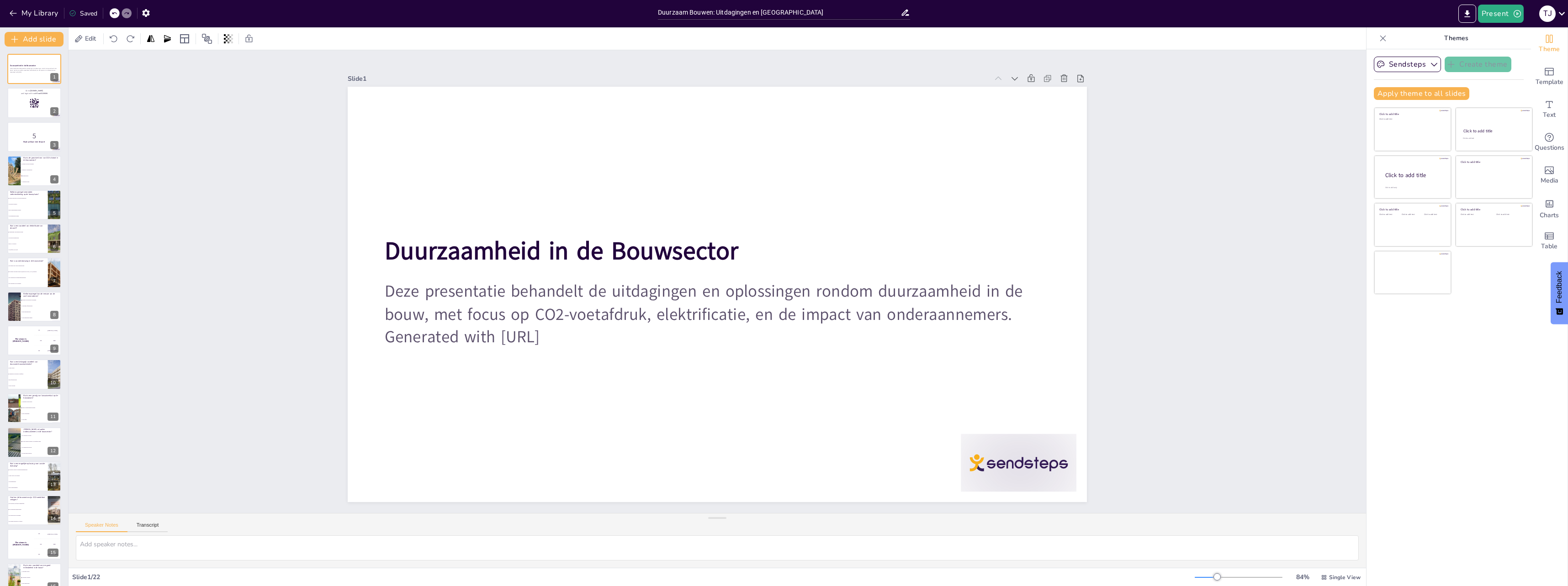
click at [20, 108] on div at bounding box center [34, 102] width 53 height 30
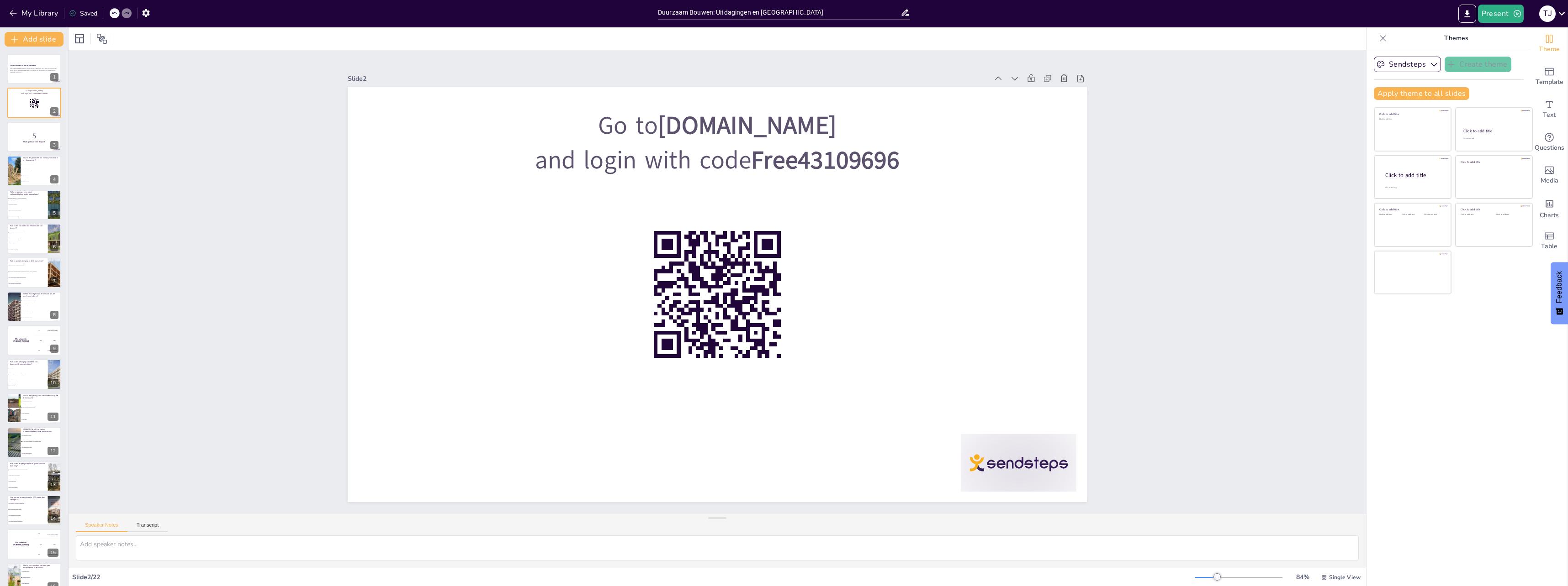
click at [37, 122] on div at bounding box center [34, 136] width 53 height 30
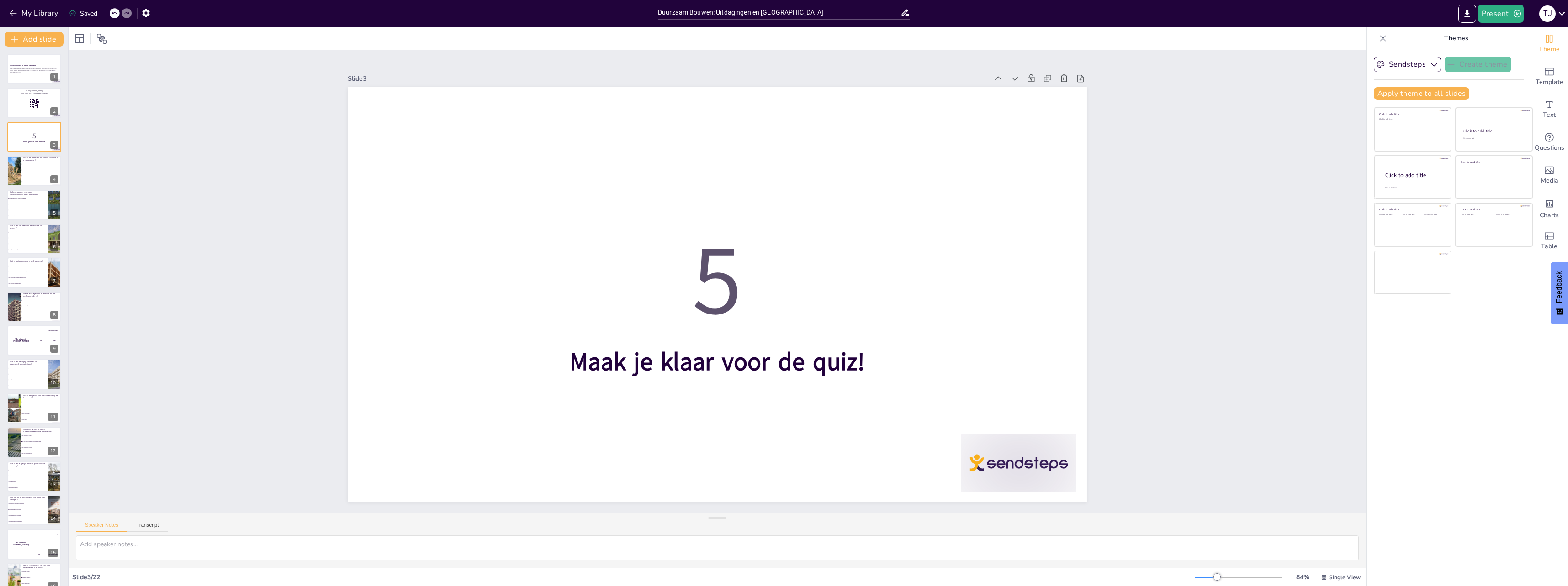
click at [32, 162] on li "Gebruik van zware machines" at bounding box center [42, 164] width 41 height 6
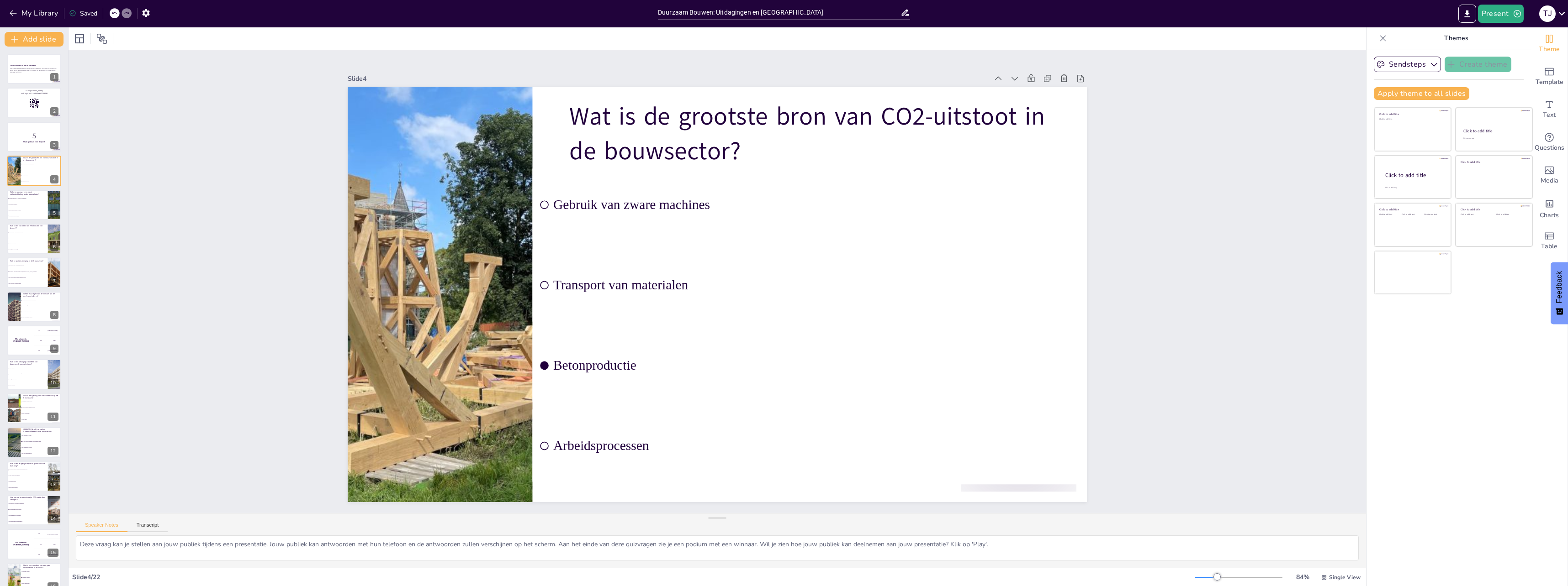
click at [20, 206] on li "Verhoogde werkuren" at bounding box center [28, 204] width 41 height 6
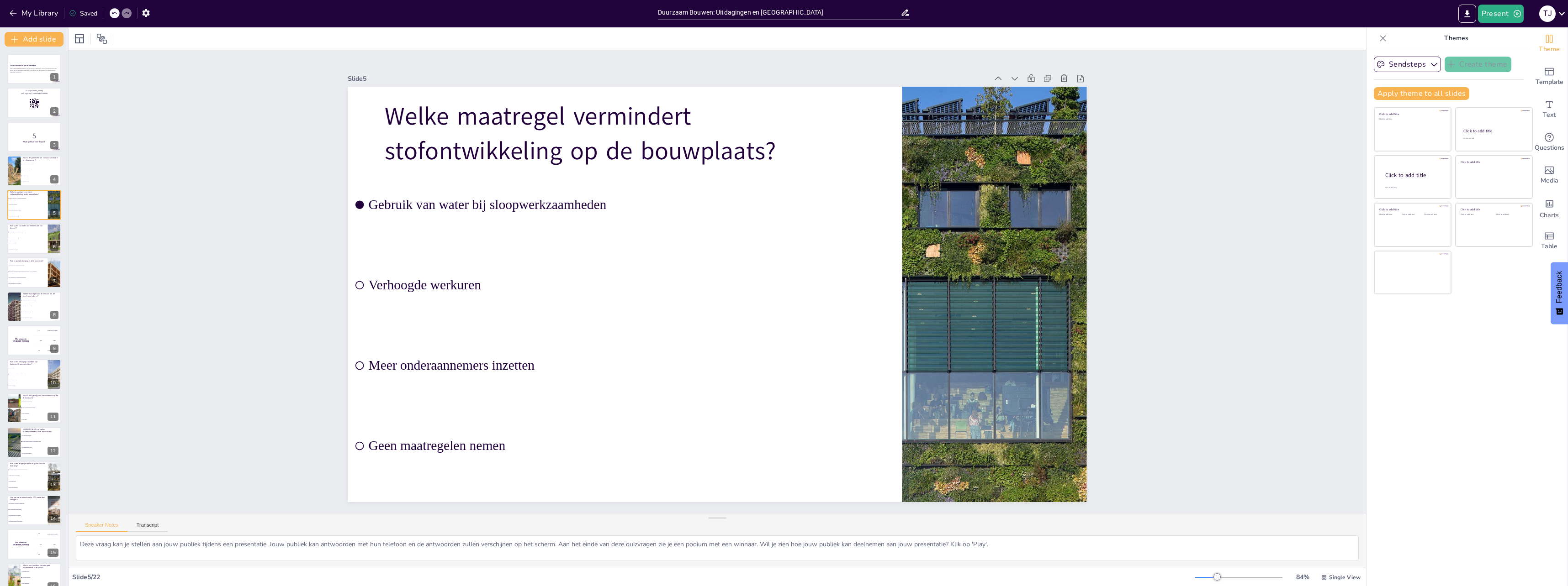
click at [17, 233] on li "Vermindering van geluidsvervuiling" at bounding box center [28, 232] width 41 height 6
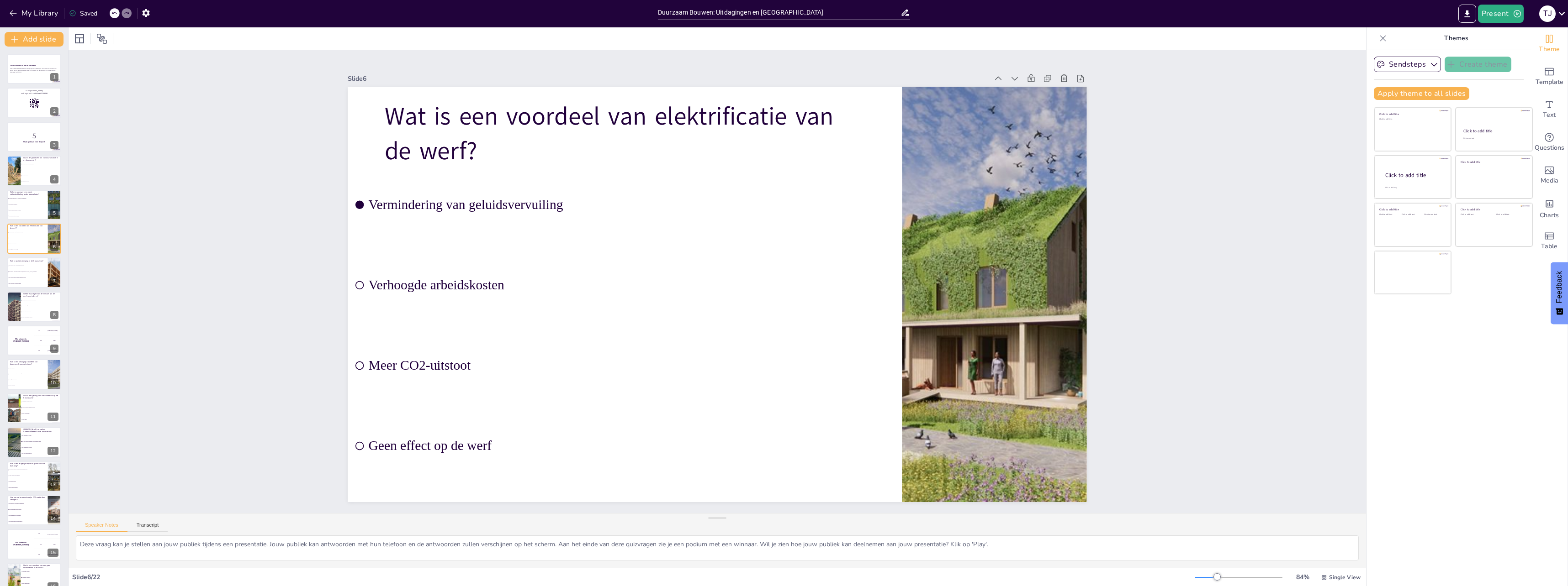
click at [21, 270] on li "Het betalen van lagere lonen aan buitenlandse arbeiders" at bounding box center [28, 272] width 41 height 6
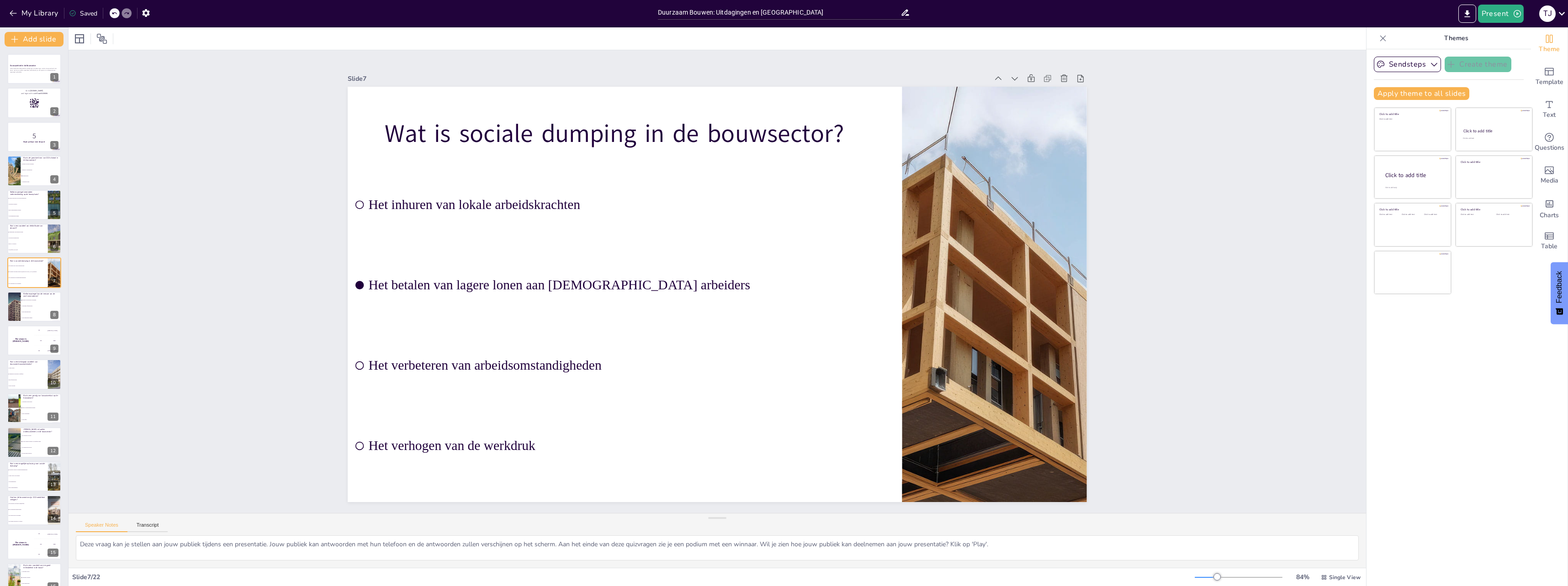
click at [16, 296] on div at bounding box center [15, 306] width 41 height 30
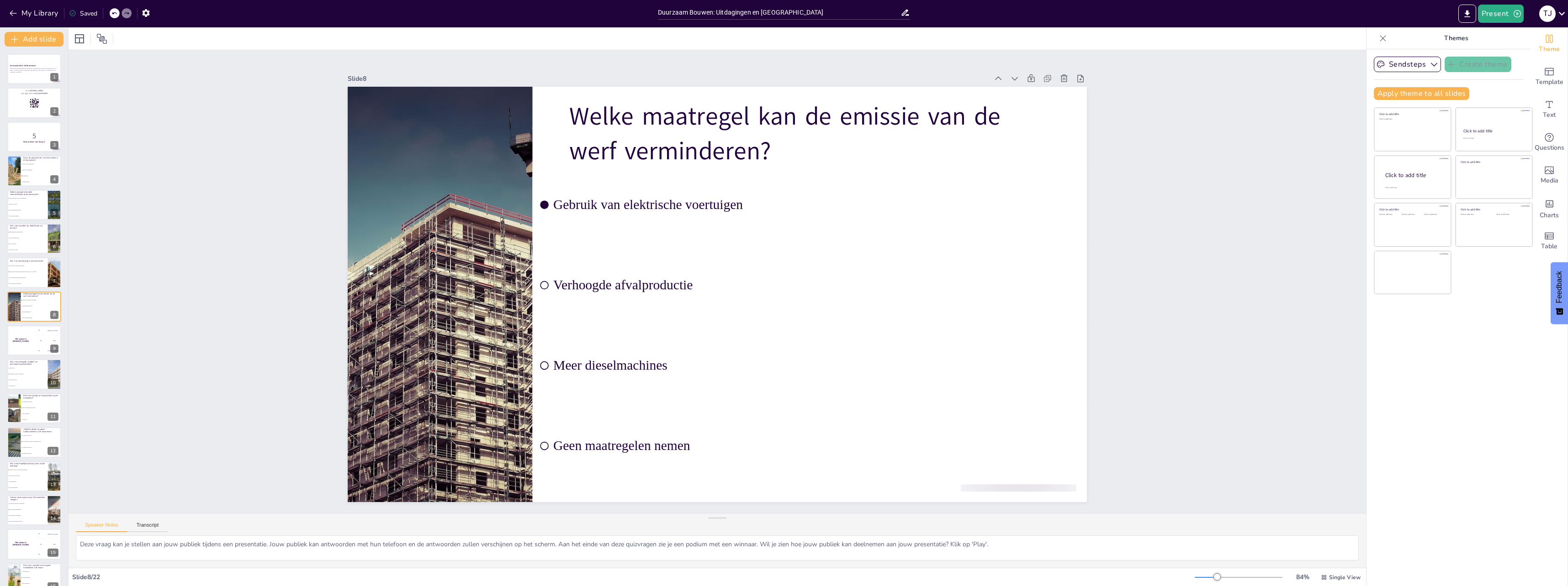
scroll to position [46, 0]
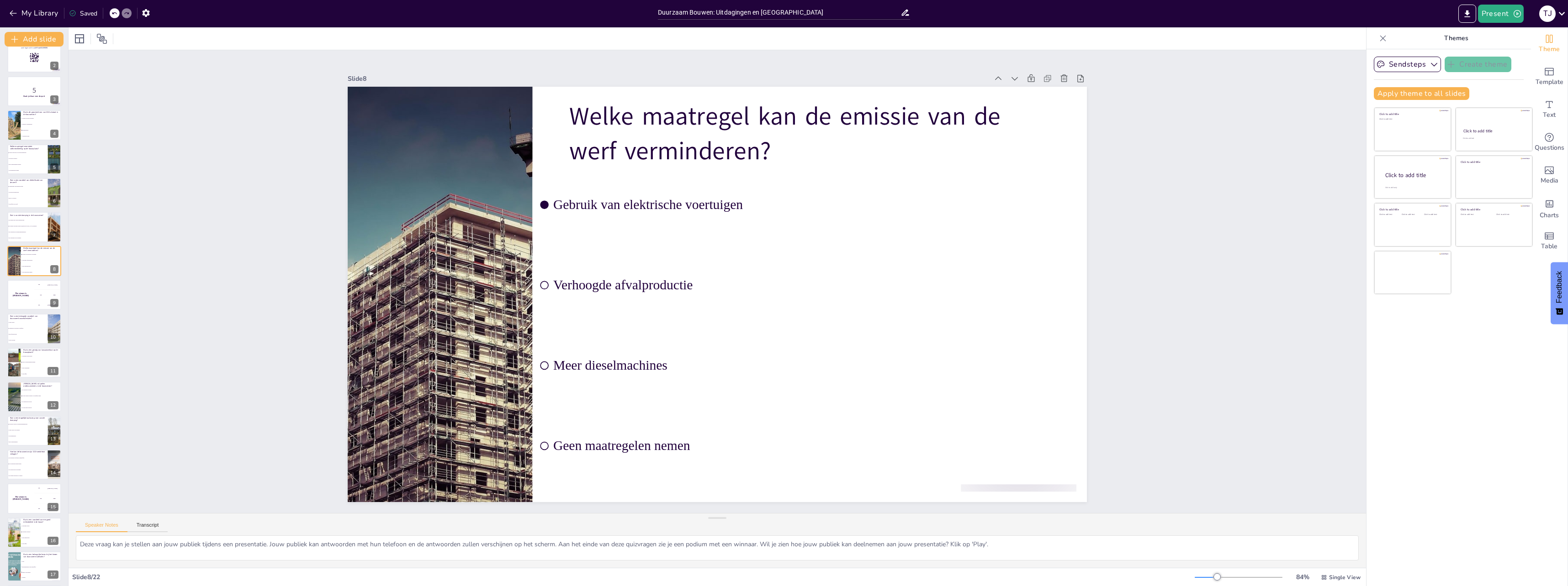
click at [28, 300] on div "The winner is Niels 🏆" at bounding box center [21, 294] width 27 height 30
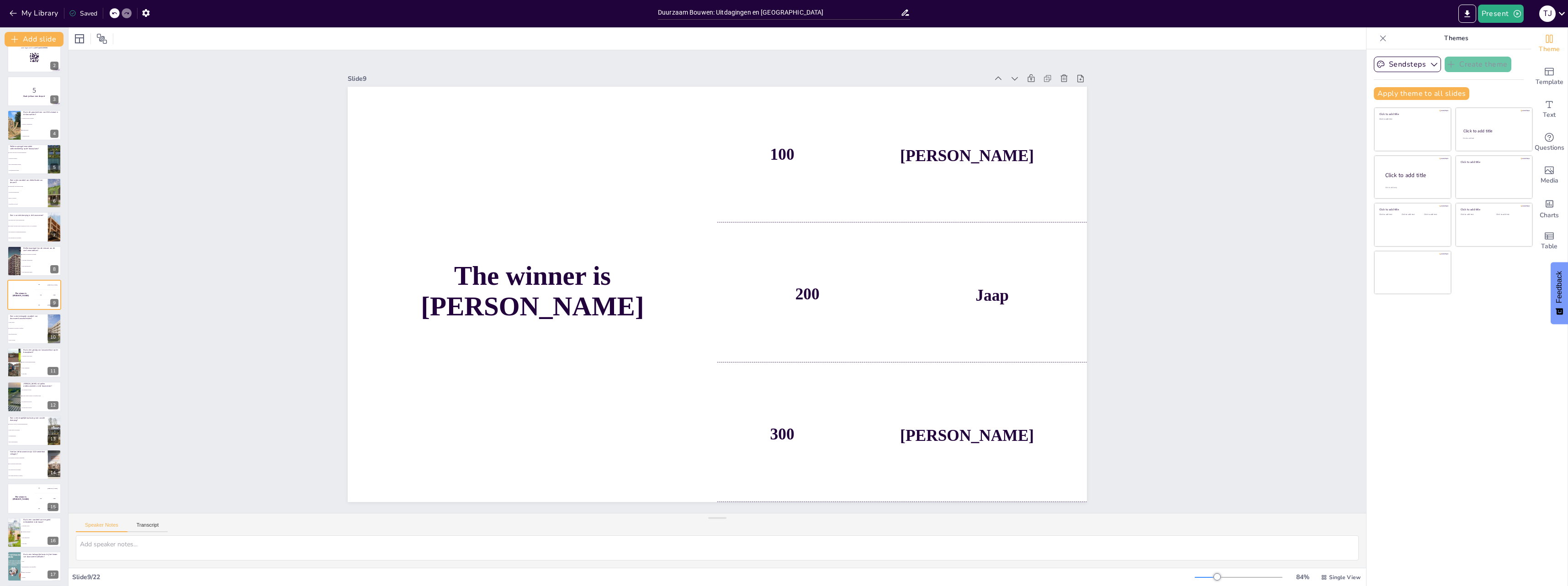
scroll to position [24, 0]
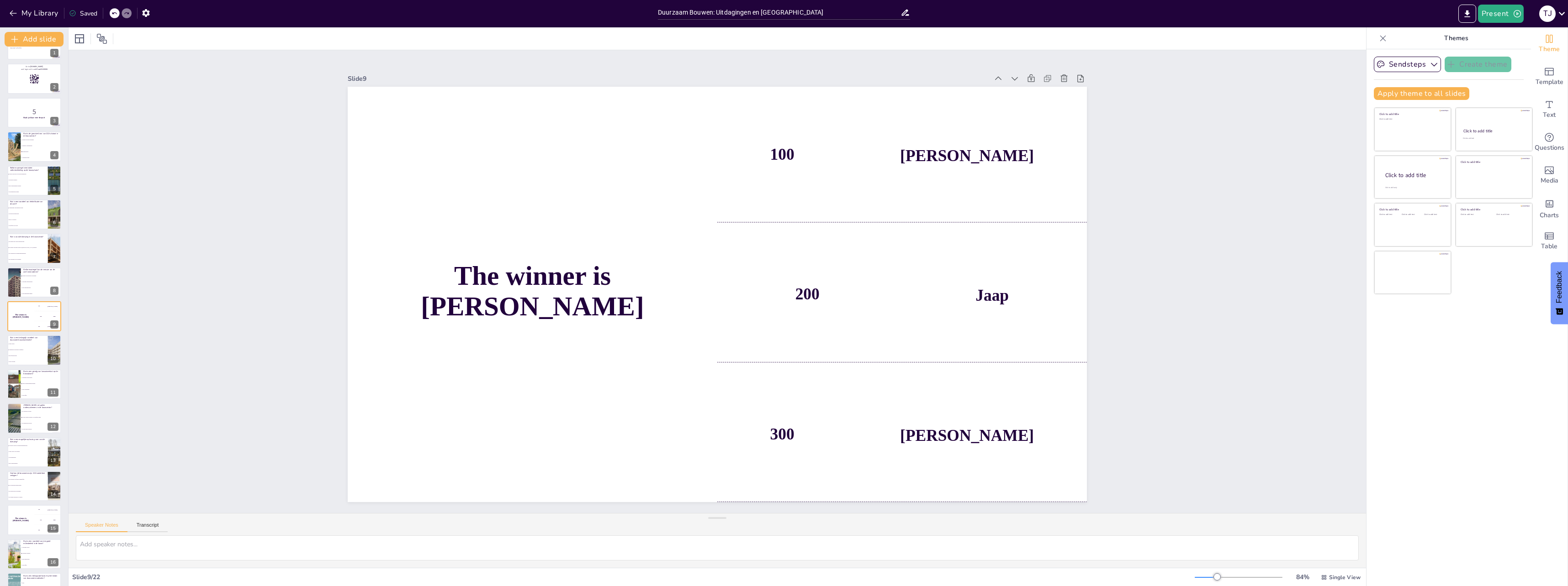
click at [20, 350] on span "Verminderde ecologische voetafdruk" at bounding box center [27, 349] width 38 height 1
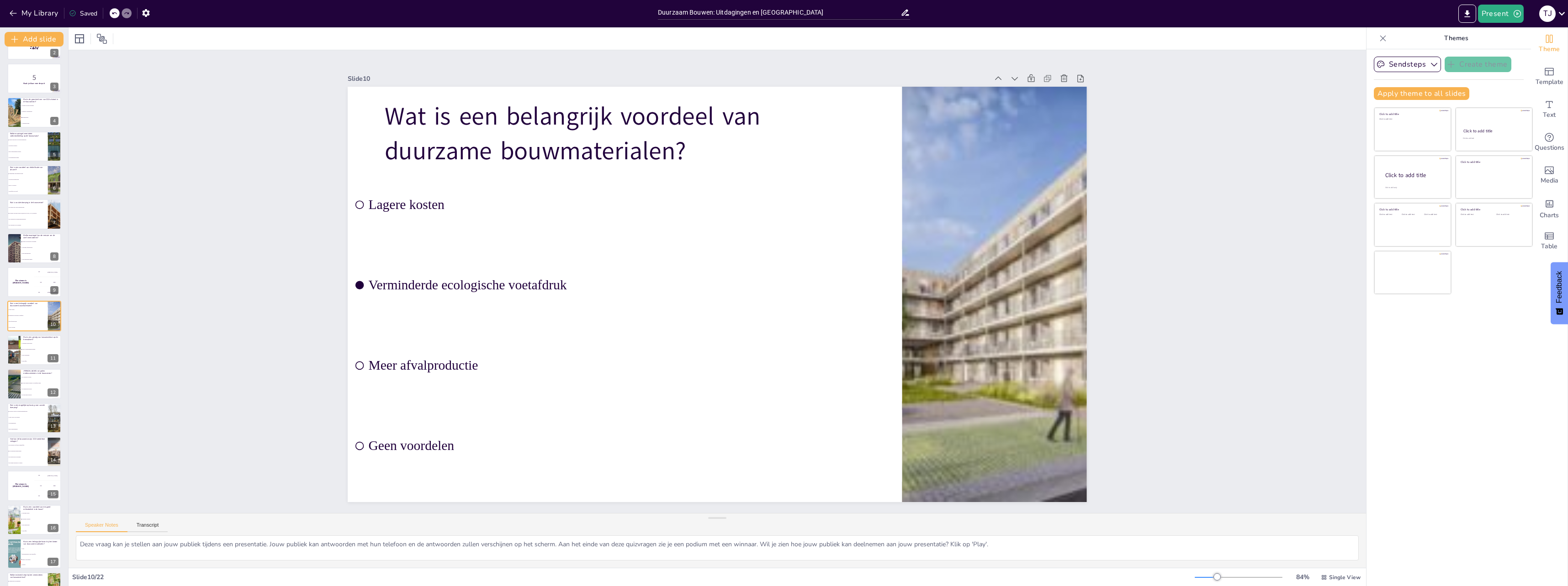
click at [18, 359] on div at bounding box center [14, 350] width 87 height 30
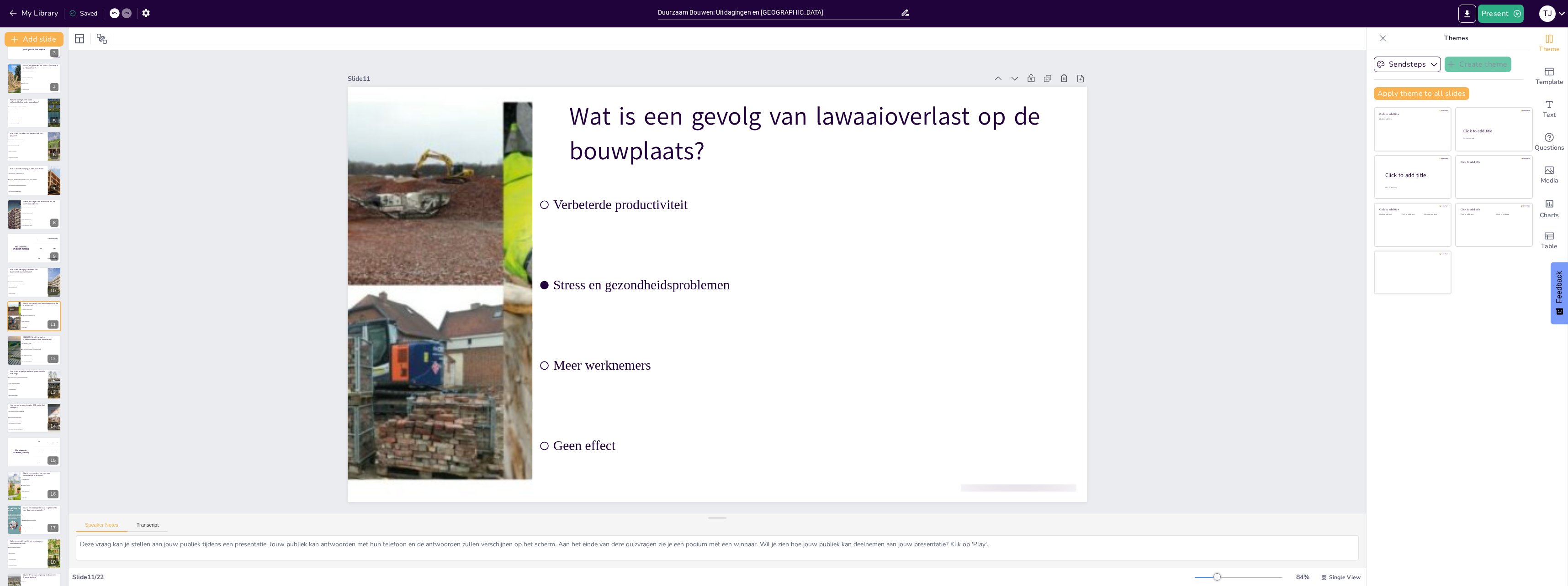
click at [23, 356] on span "Ze hebben geen invloed" at bounding box center [41, 355] width 38 height 1
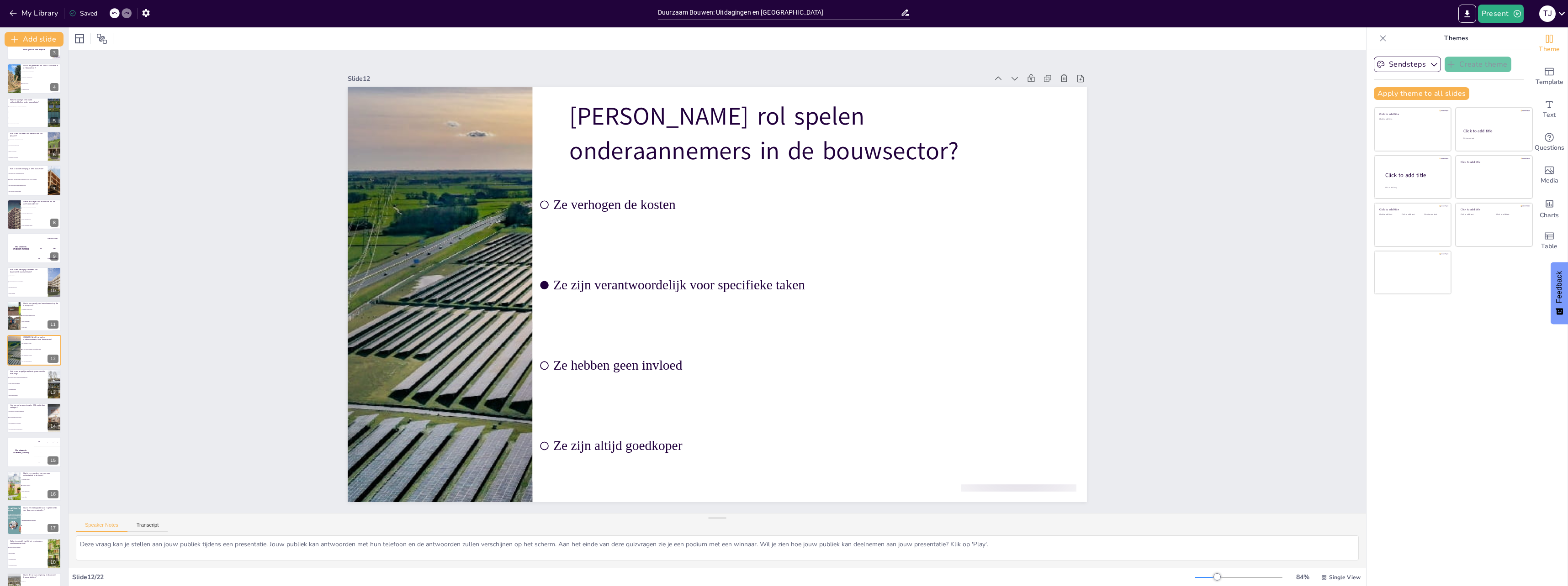
scroll to position [126, 0]
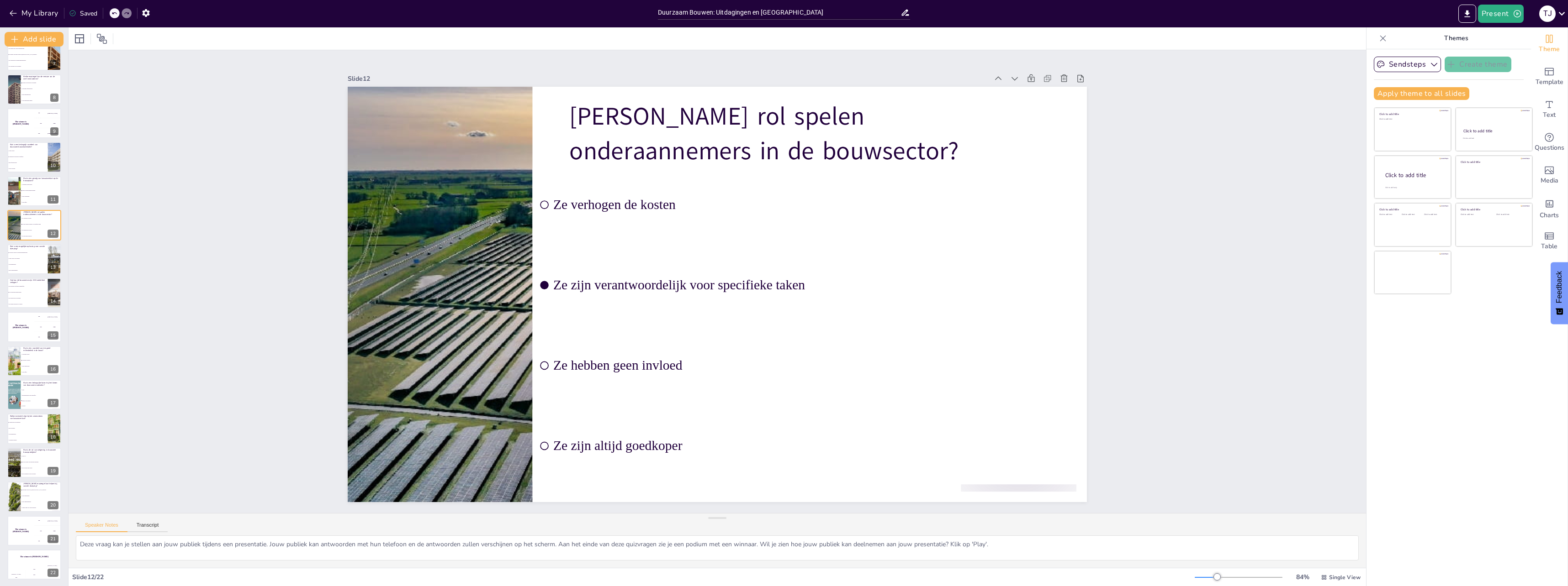
click at [20, 267] on li "Geen maatregelen" at bounding box center [28, 264] width 41 height 6
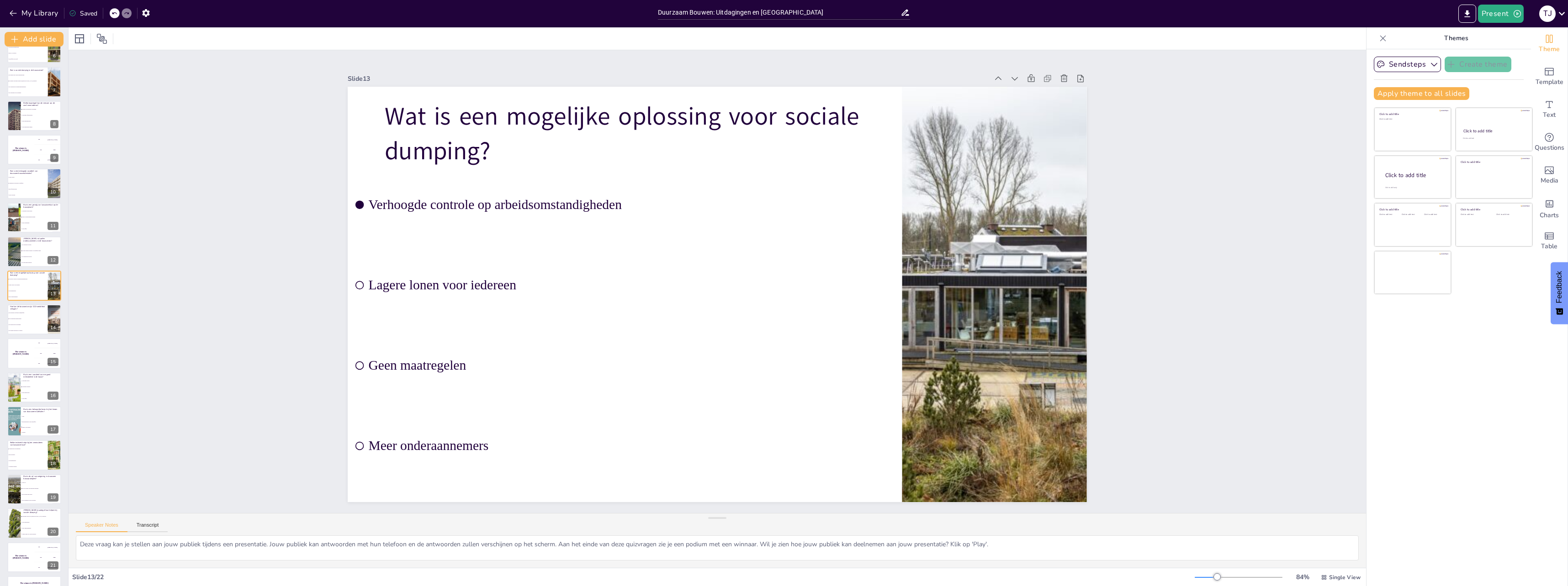
scroll to position [206, 0]
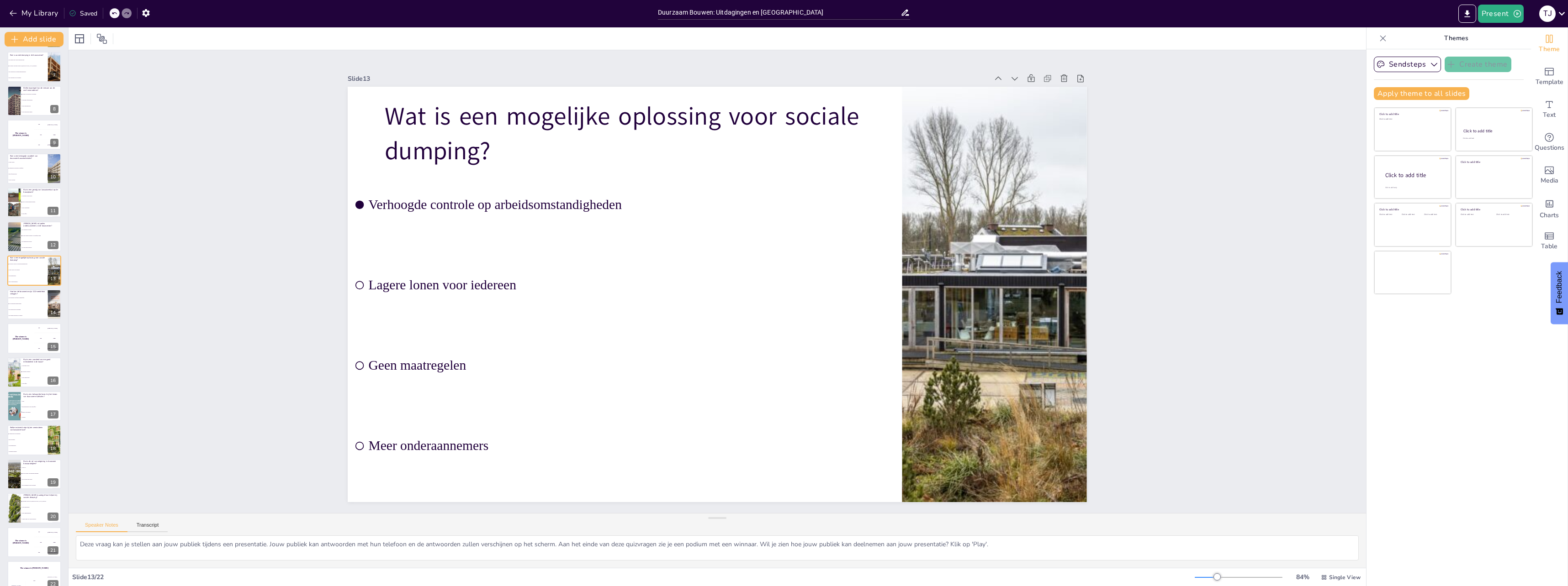
click at [27, 308] on li "Door meer beton te gebruiken" at bounding box center [28, 310] width 41 height 6
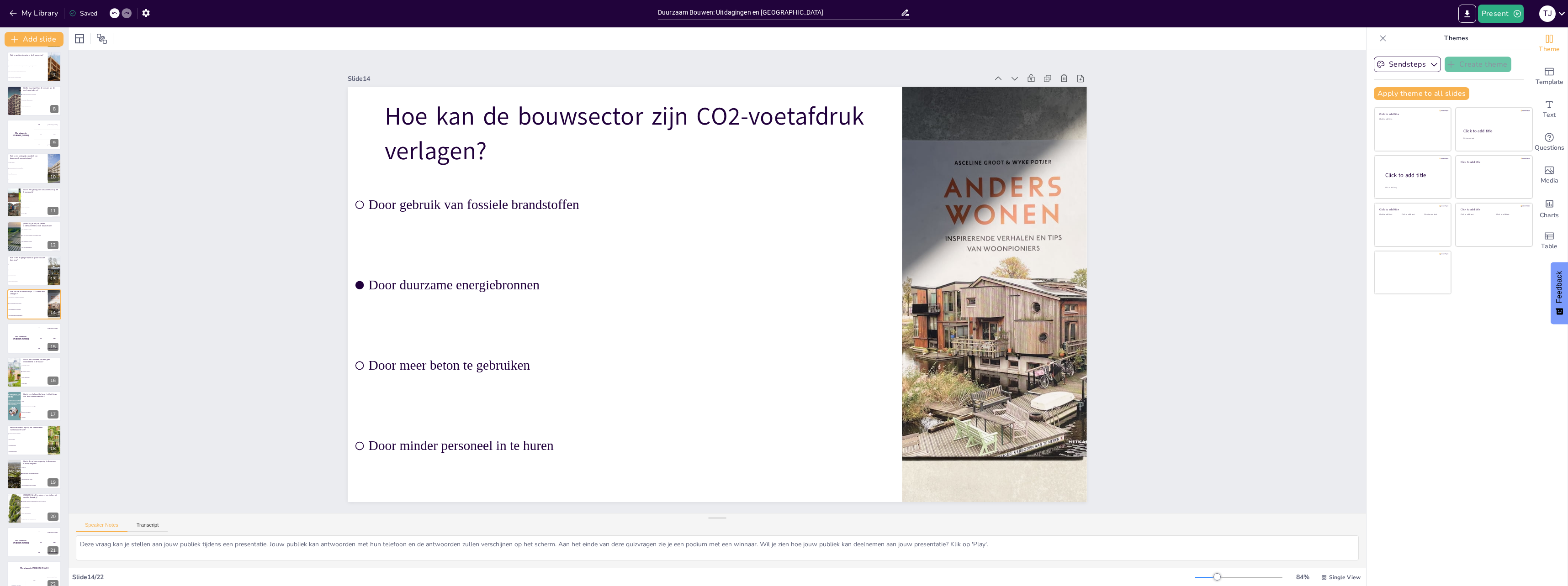
scroll to position [194, 0]
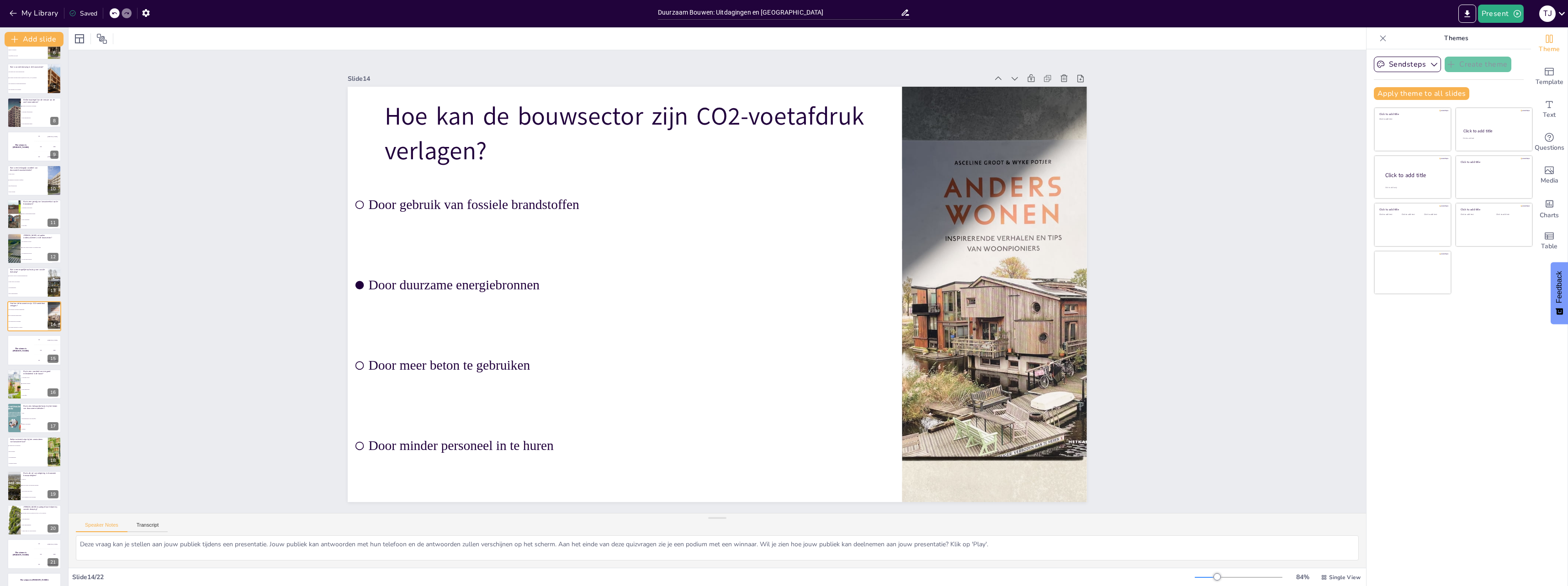
click at [23, 362] on div "The winner is Niels 🏆" at bounding box center [21, 350] width 27 height 30
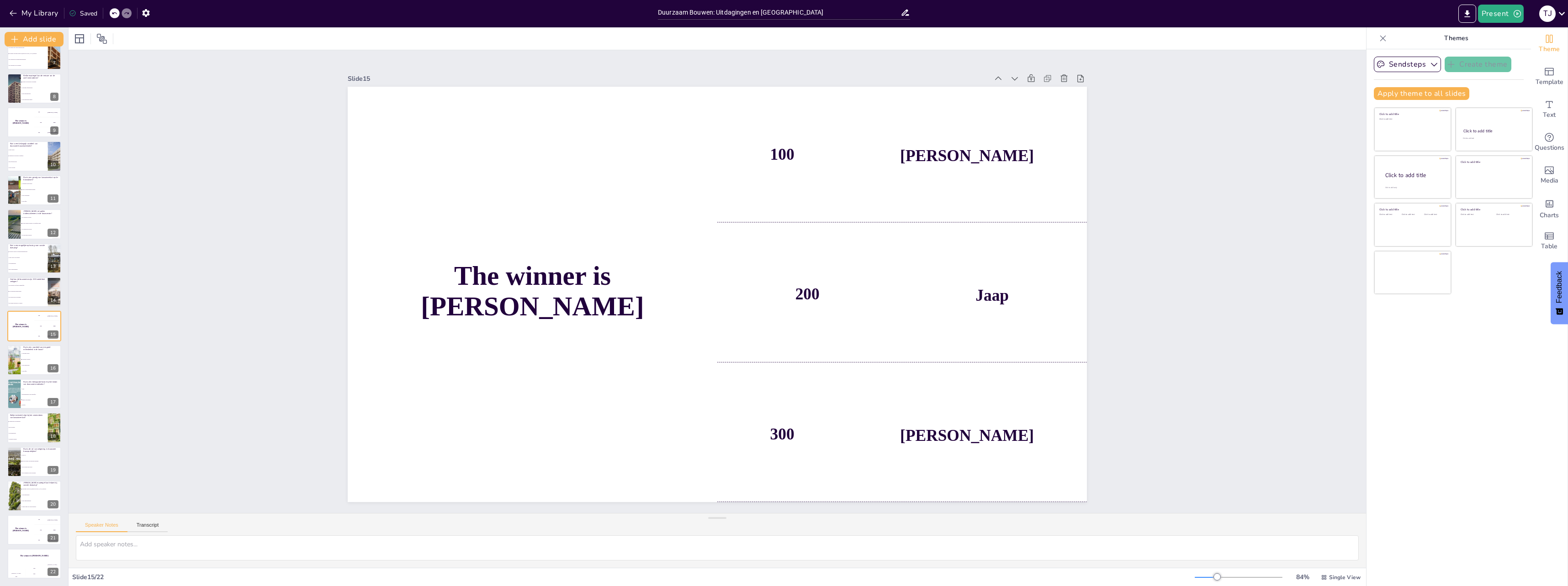
click at [30, 389] on span "Prijs" at bounding box center [41, 389] width 38 height 1
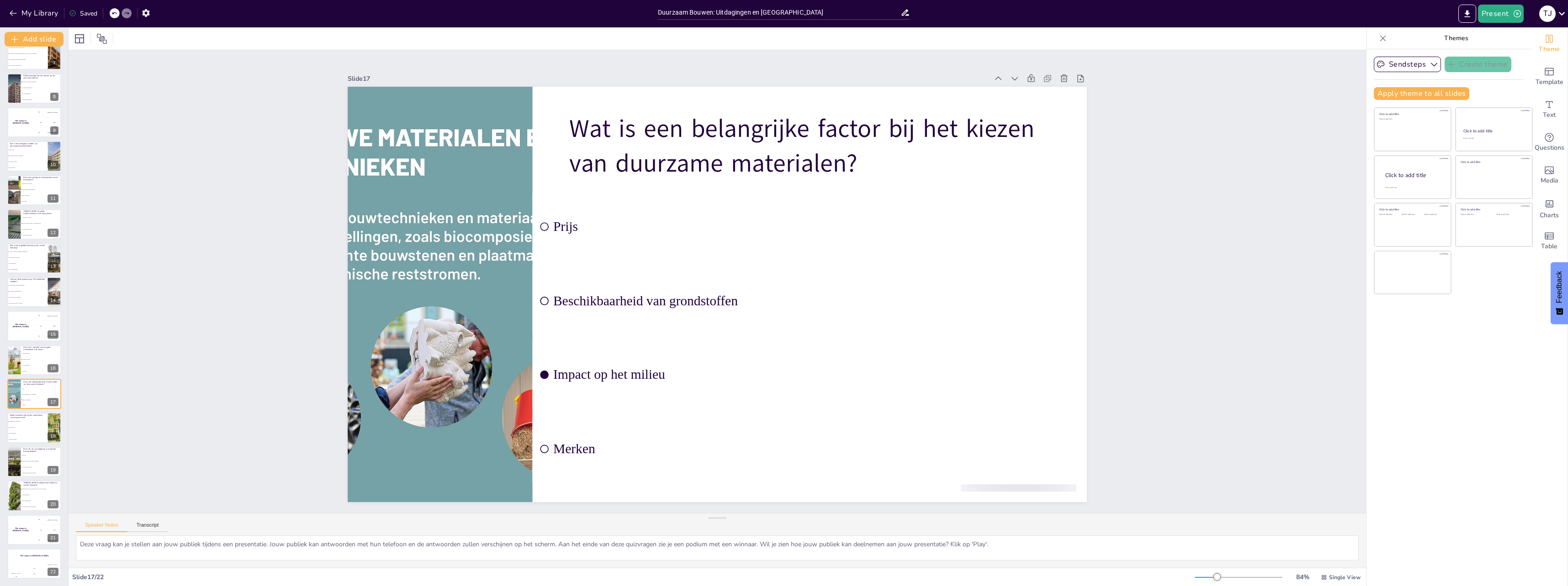
click at [30, 367] on li "Meer bureaucratie" at bounding box center [42, 365] width 41 height 6
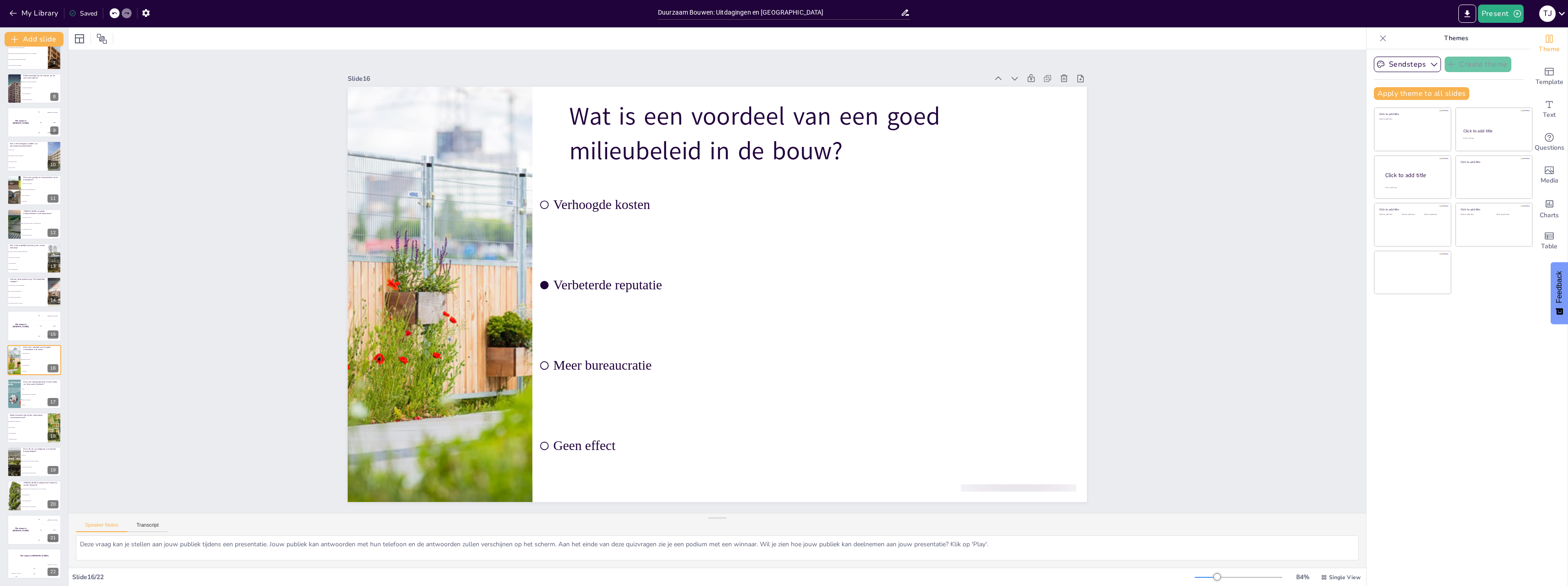
click at [23, 397] on li "Impact op het milieu" at bounding box center [42, 399] width 41 height 5
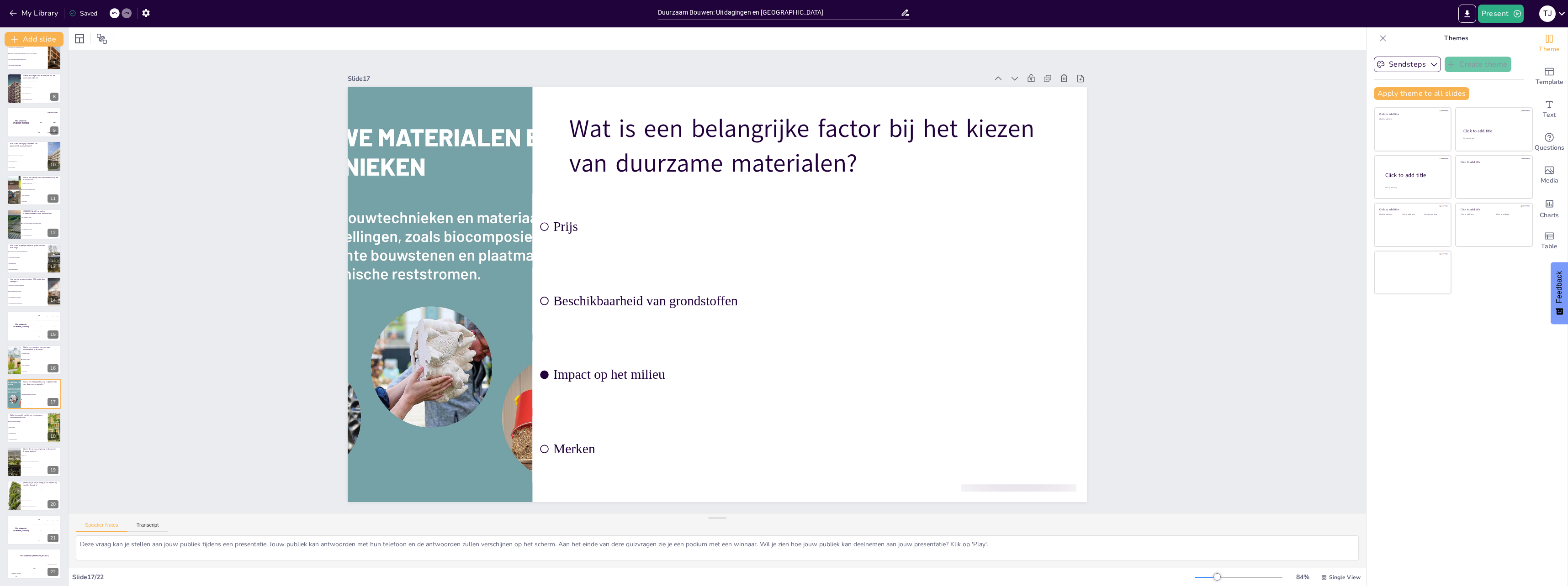
click at [25, 356] on li "Verhoogde kosten" at bounding box center [42, 354] width 41 height 6
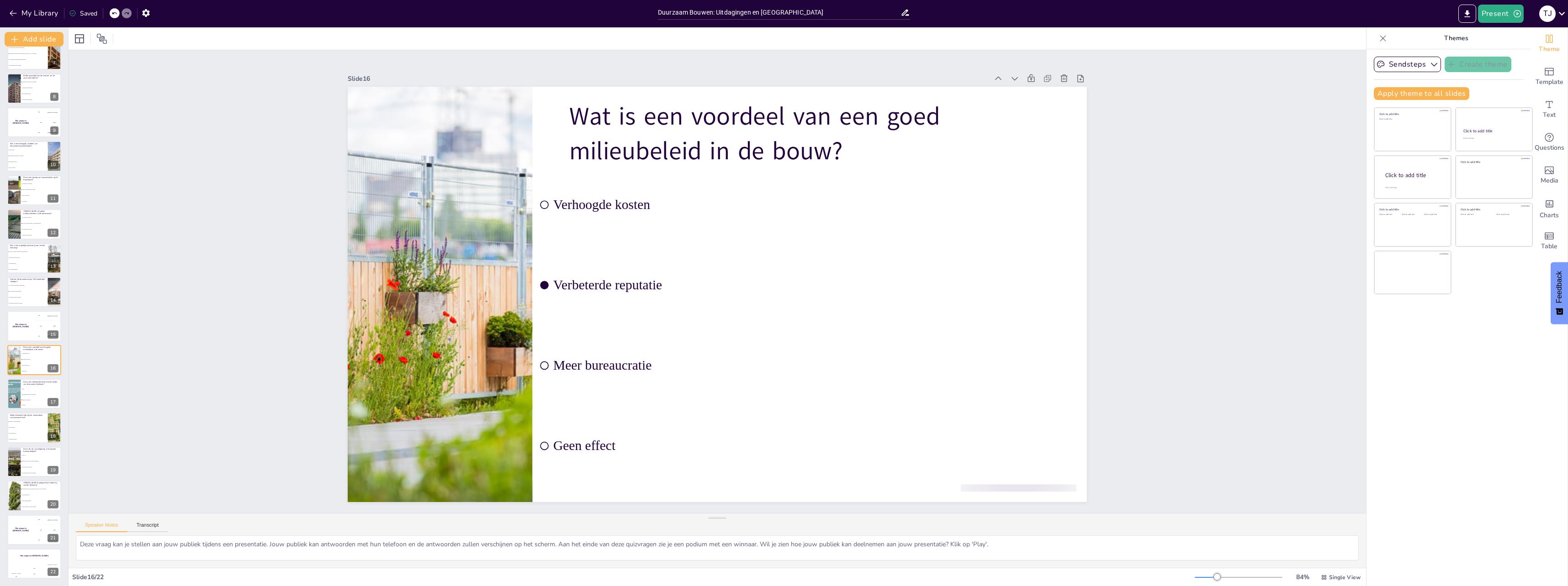
click at [21, 391] on li "Prijs" at bounding box center [42, 389] width 41 height 5
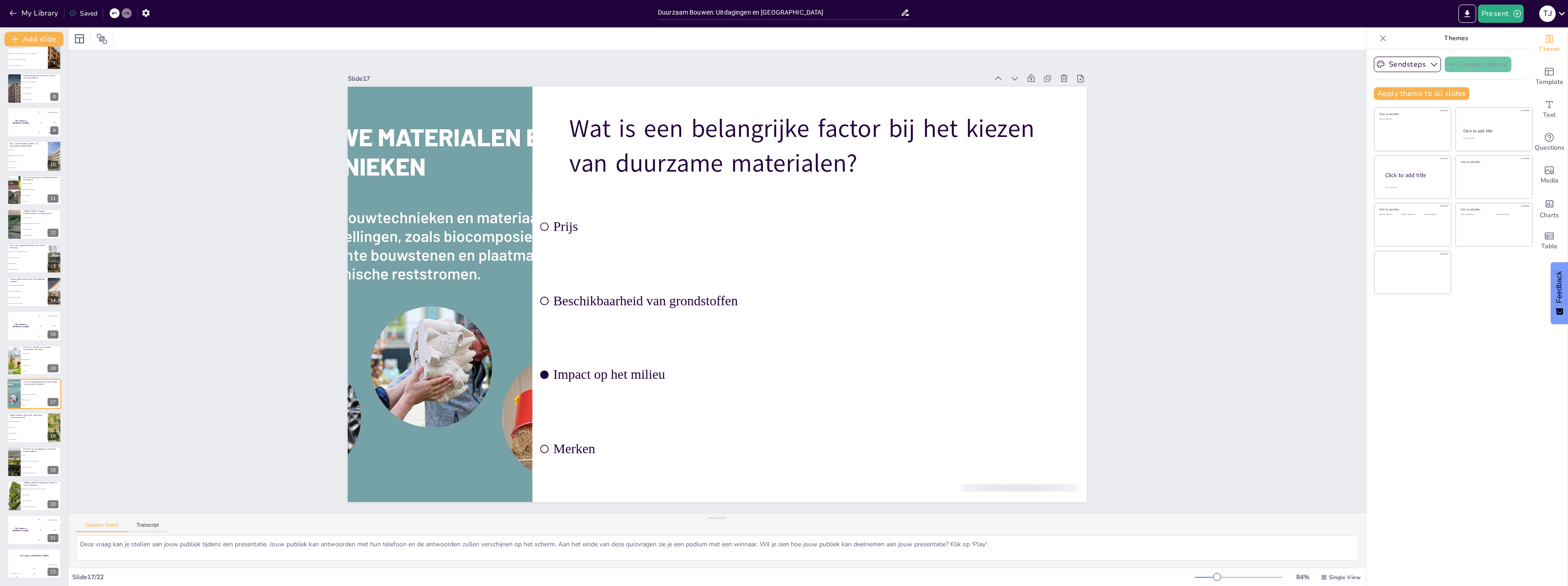
click at [12, 449] on div at bounding box center [14, 462] width 54 height 30
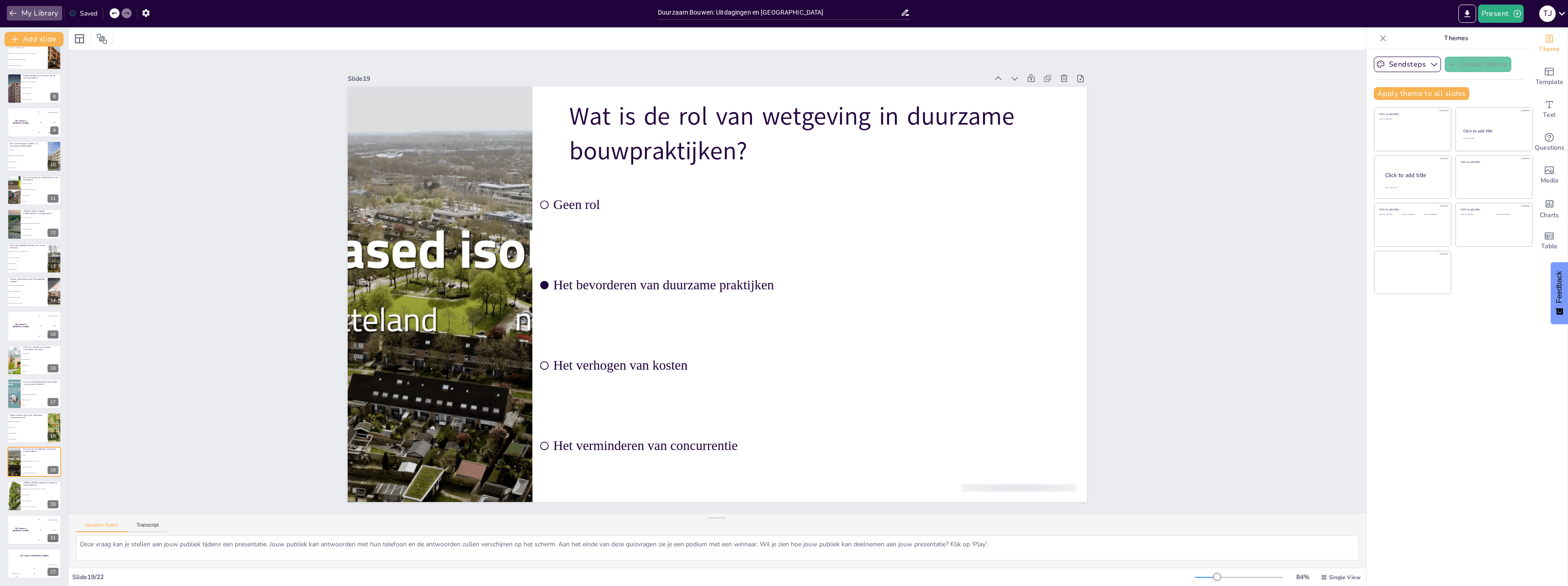
click at [24, 13] on button "My Library" at bounding box center [34, 13] width 55 height 15
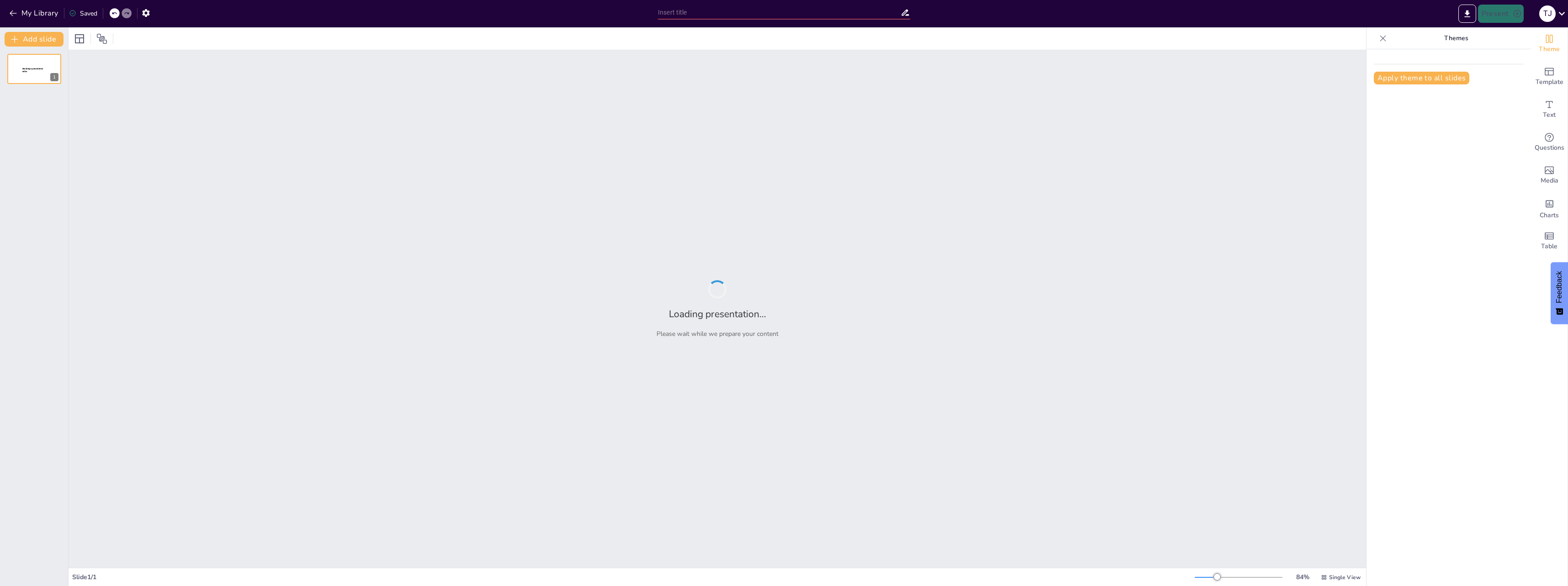
type input "New Sendsteps"
